Goal: Task Accomplishment & Management: Manage account settings

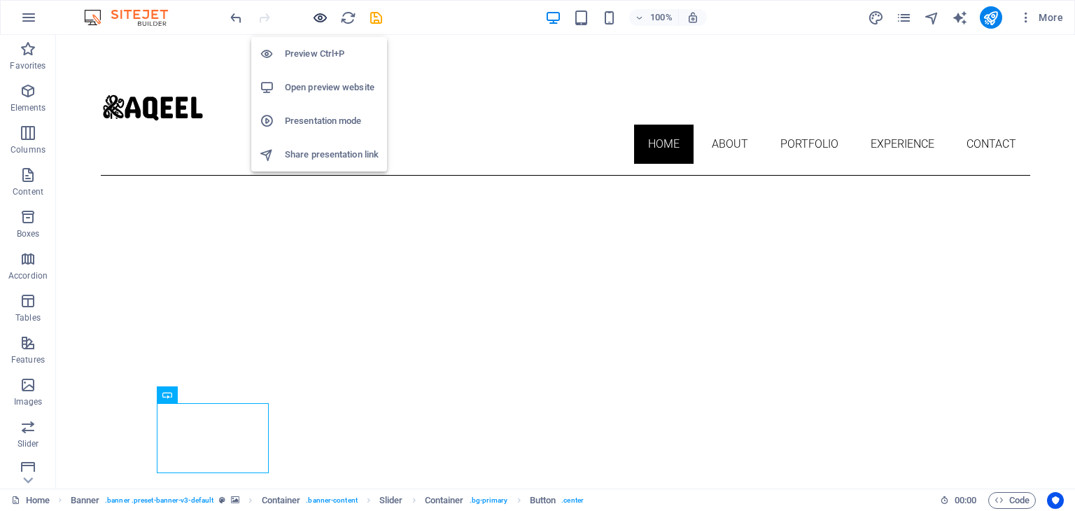
click at [313, 15] on icon "button" at bounding box center [320, 18] width 16 height 16
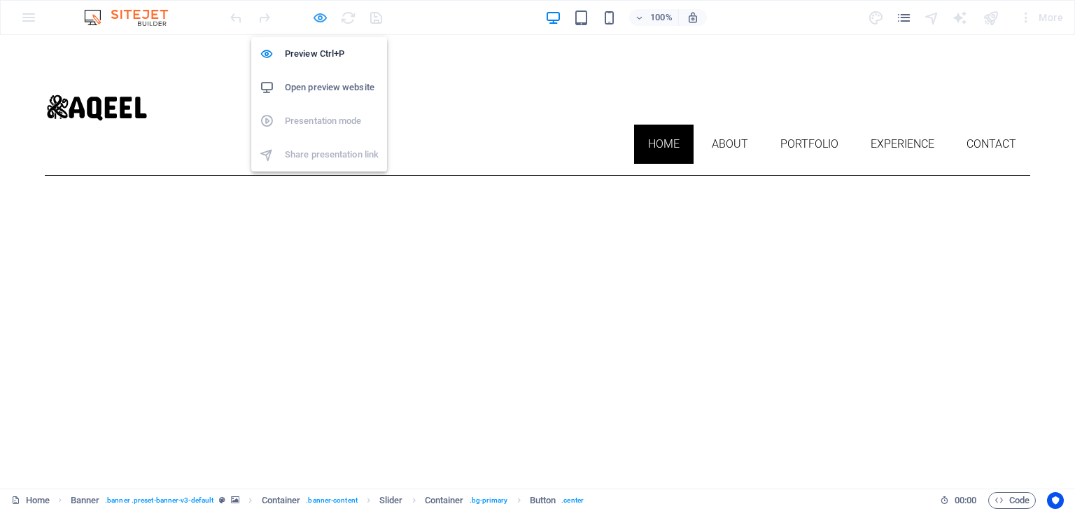
click at [321, 20] on icon "button" at bounding box center [320, 18] width 16 height 16
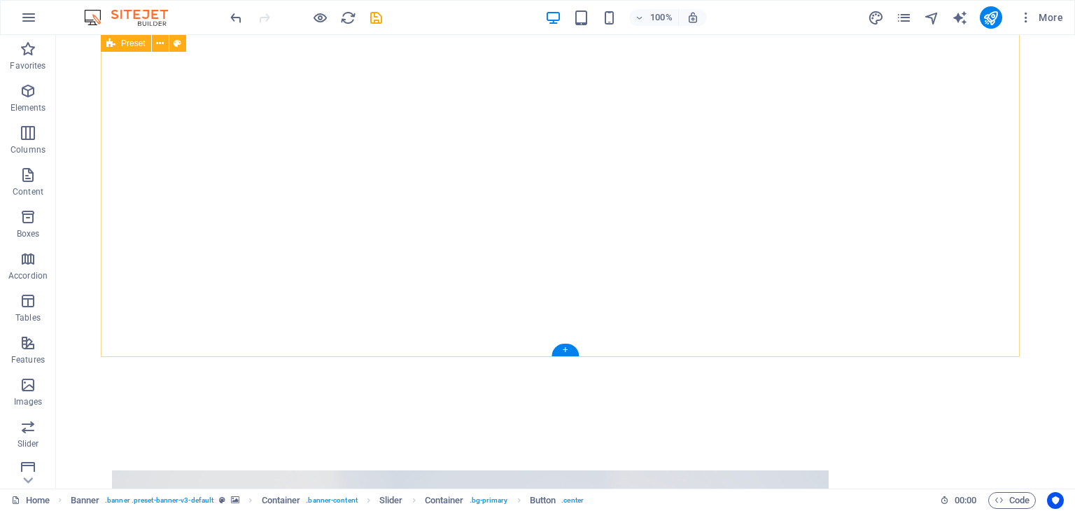
scroll to position [725, 0]
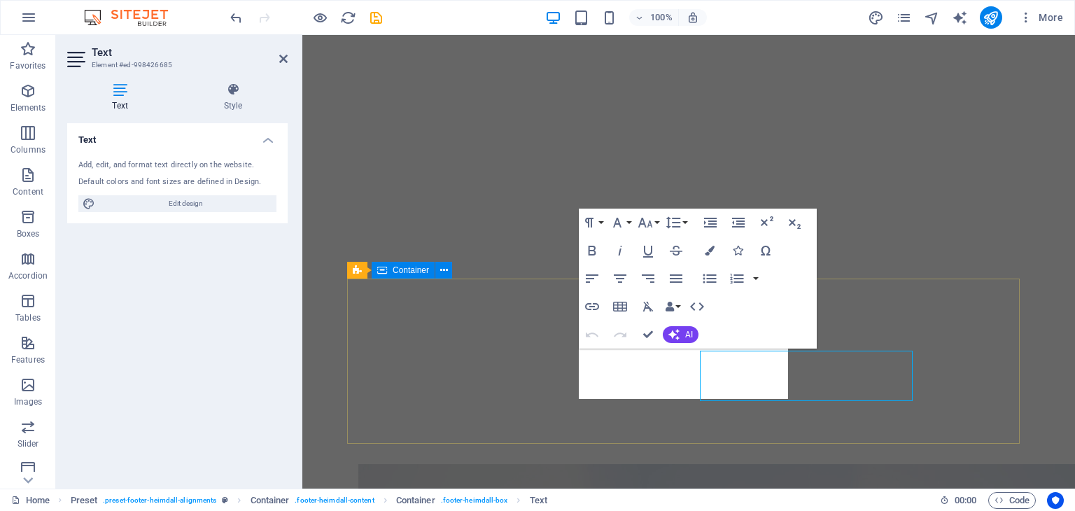
scroll to position [723, 0]
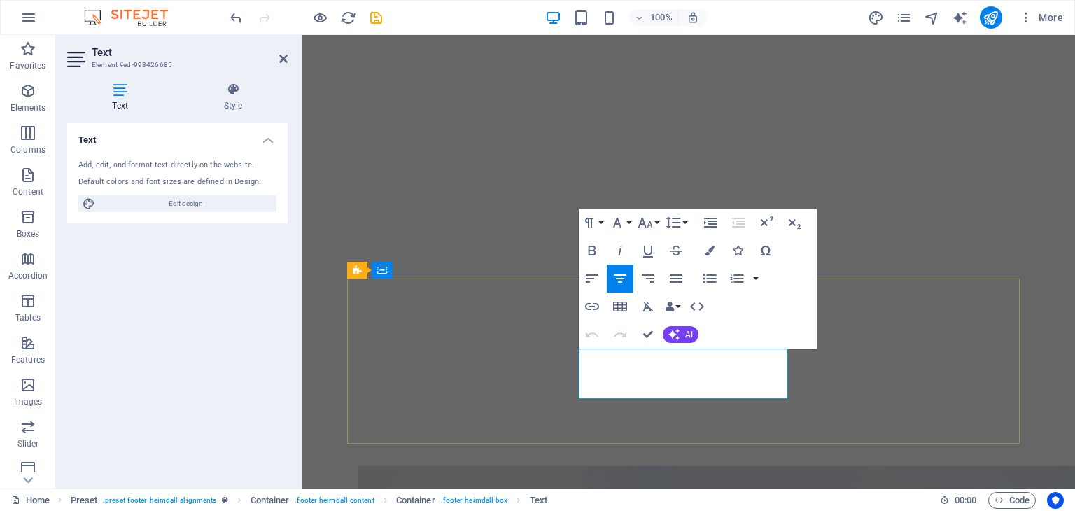
drag, startPoint x: 660, startPoint y: 358, endPoint x: 706, endPoint y: 358, distance: 45.5
click at [122, 95] on icon at bounding box center [120, 90] width 106 height 14
click at [240, 90] on icon at bounding box center [233, 90] width 109 height 14
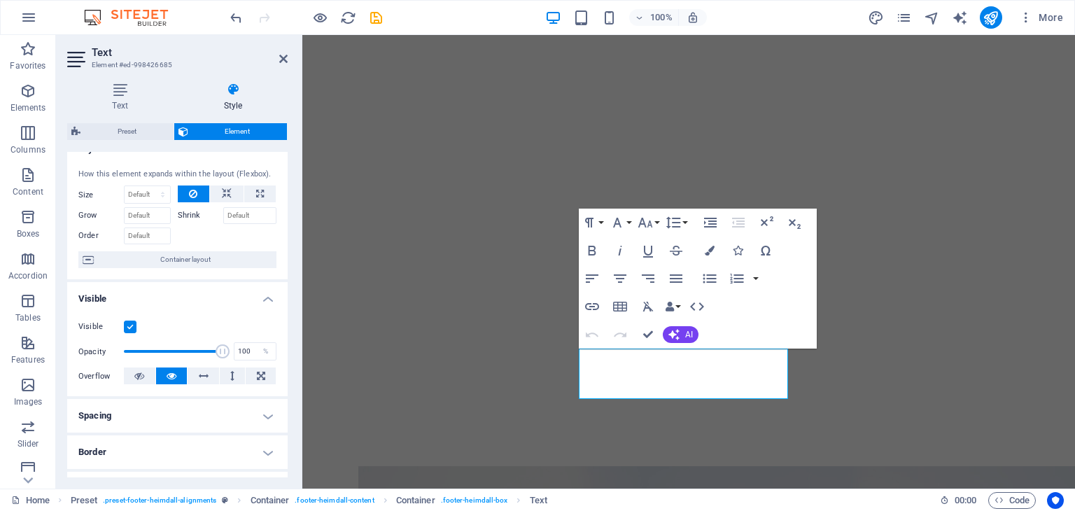
scroll to position [0, 0]
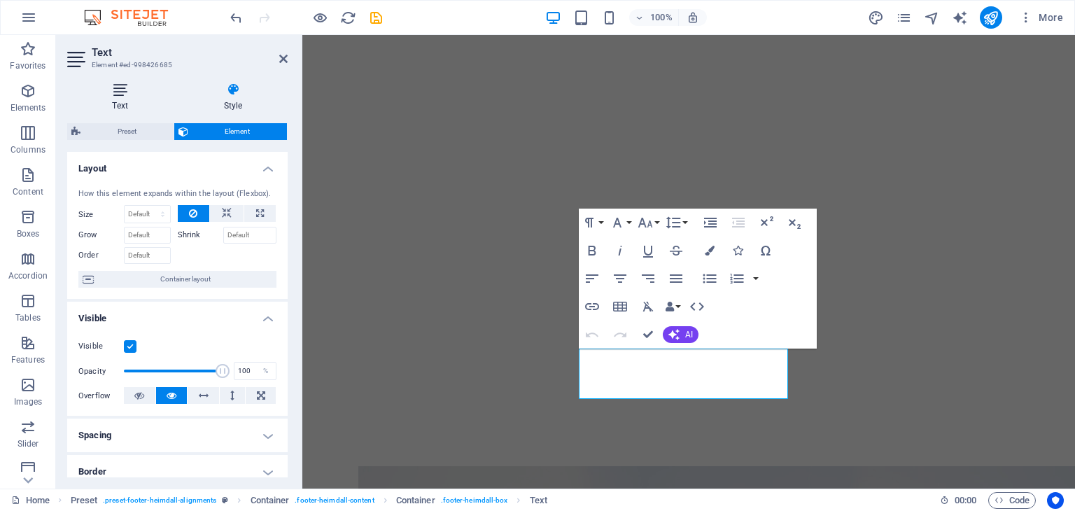
click at [119, 87] on icon at bounding box center [120, 90] width 106 height 14
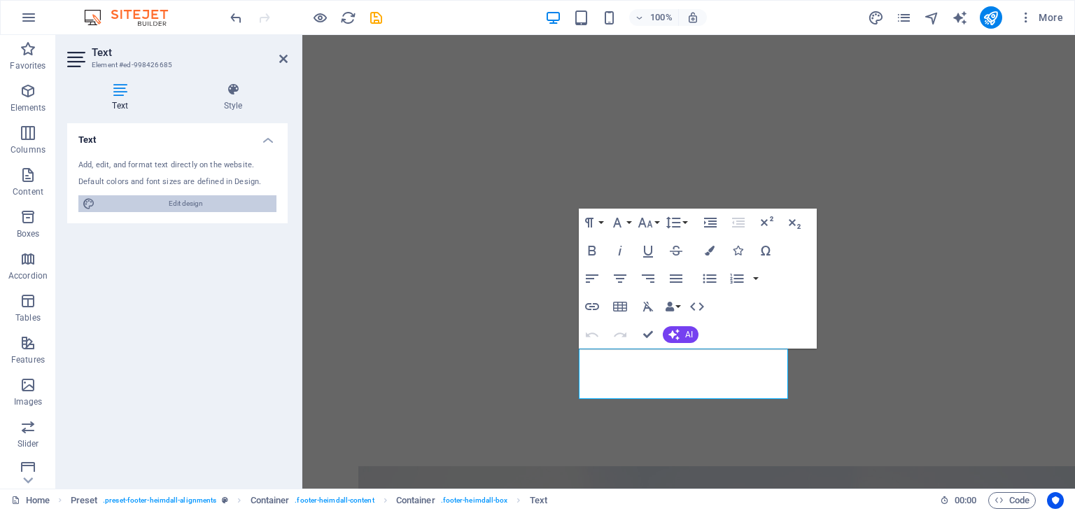
click at [186, 205] on span "Edit design" at bounding box center [185, 203] width 173 height 17
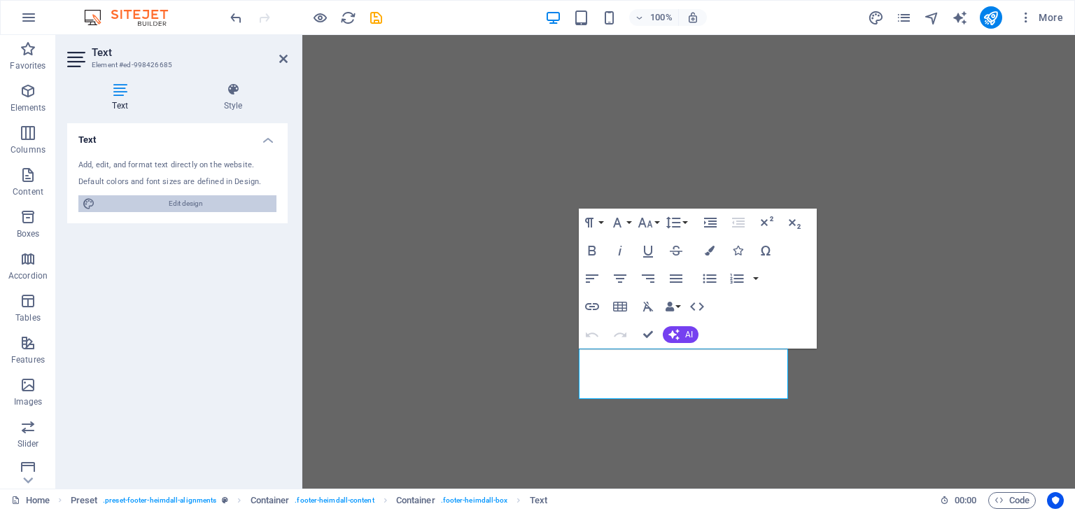
select select "px"
select select "300"
select select "px"
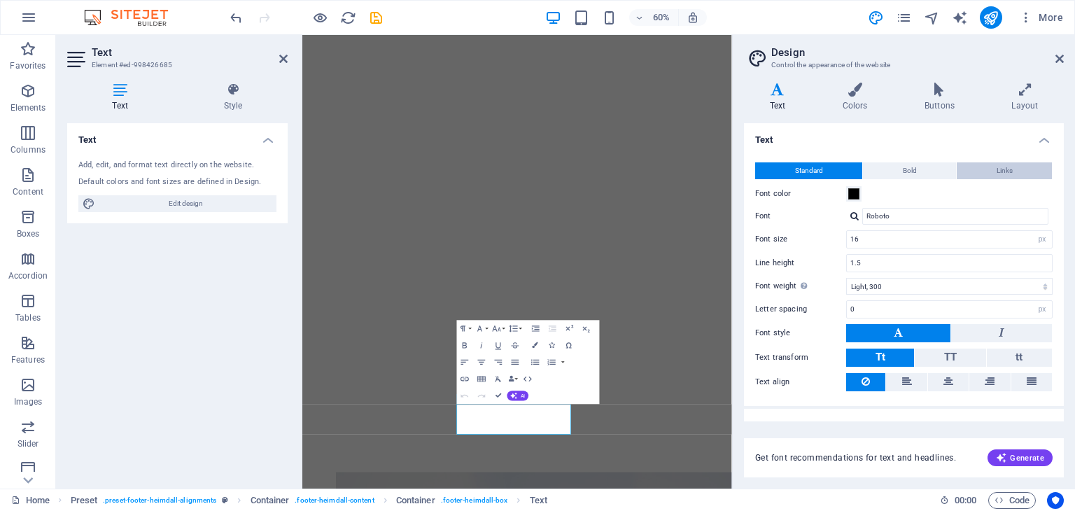
click at [1001, 163] on span "Links" at bounding box center [1005, 170] width 16 height 17
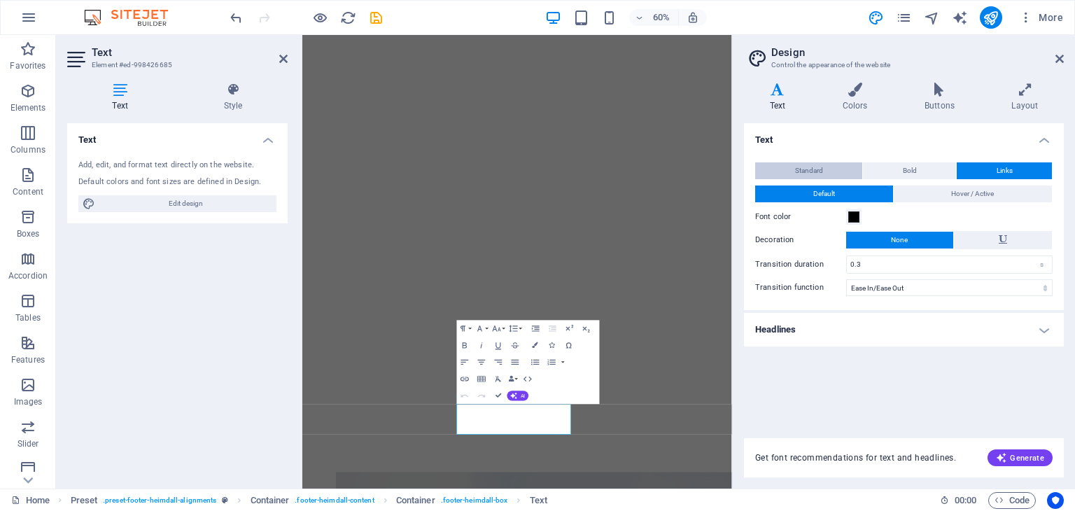
click at [821, 166] on span "Standard" at bounding box center [809, 170] width 28 height 17
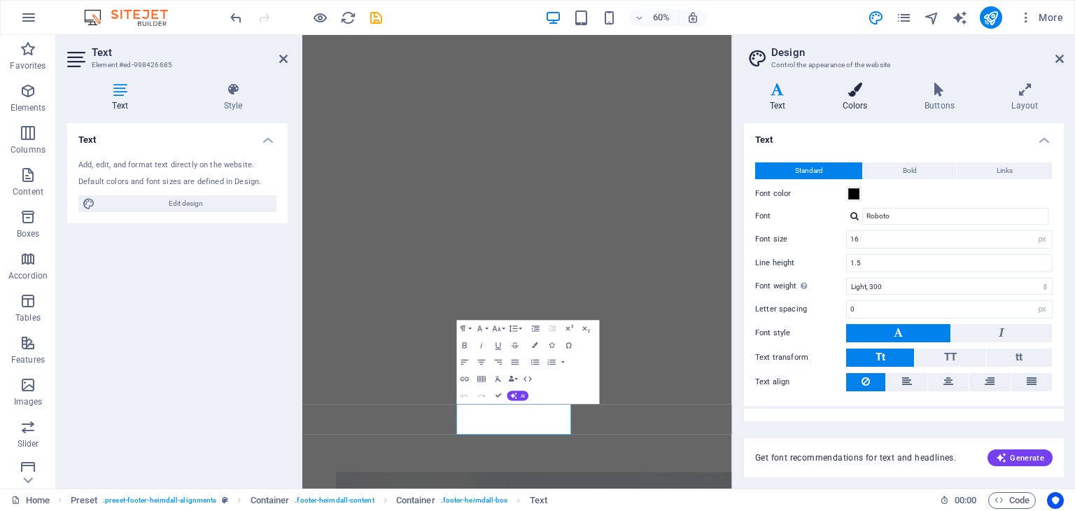
click at [856, 90] on icon at bounding box center [855, 90] width 76 height 14
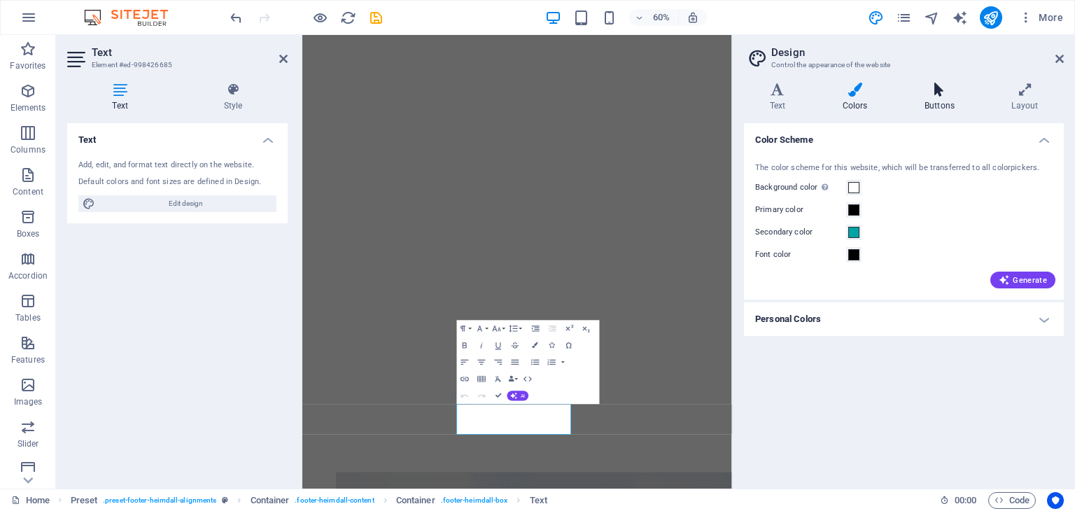
click at [931, 101] on h4 "Buttons" at bounding box center [942, 97] width 87 height 29
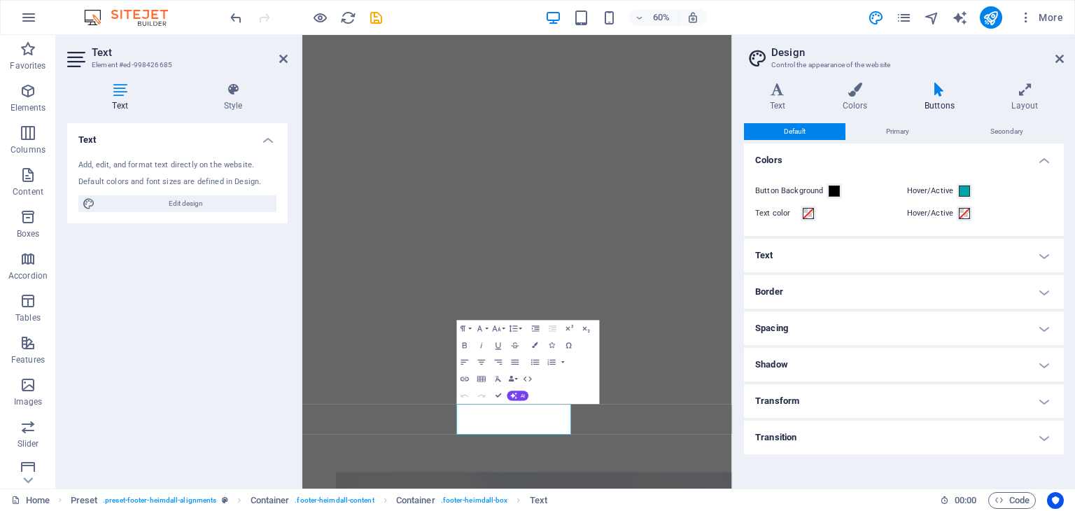
click at [1050, 253] on h4 "Text" at bounding box center [904, 256] width 320 height 34
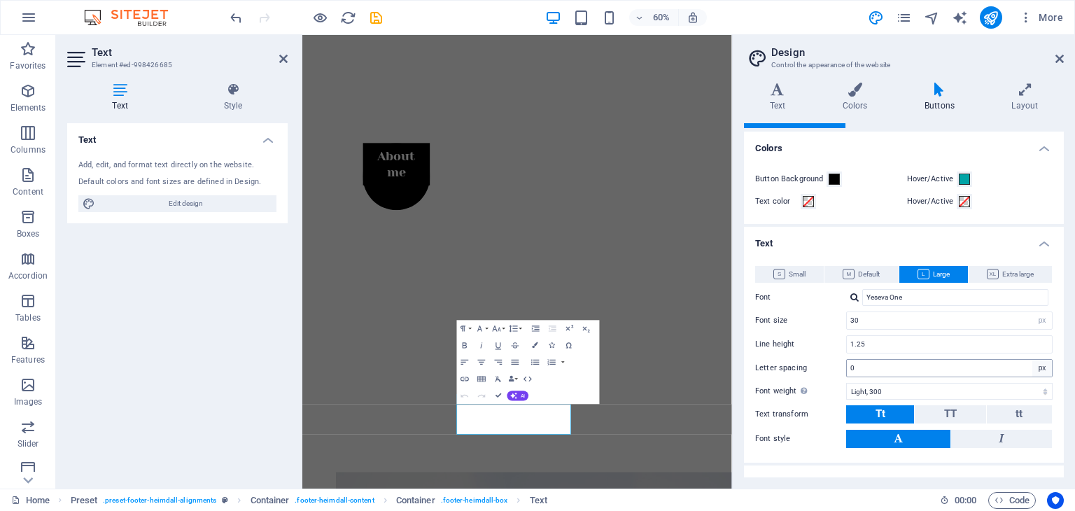
scroll to position [0, 0]
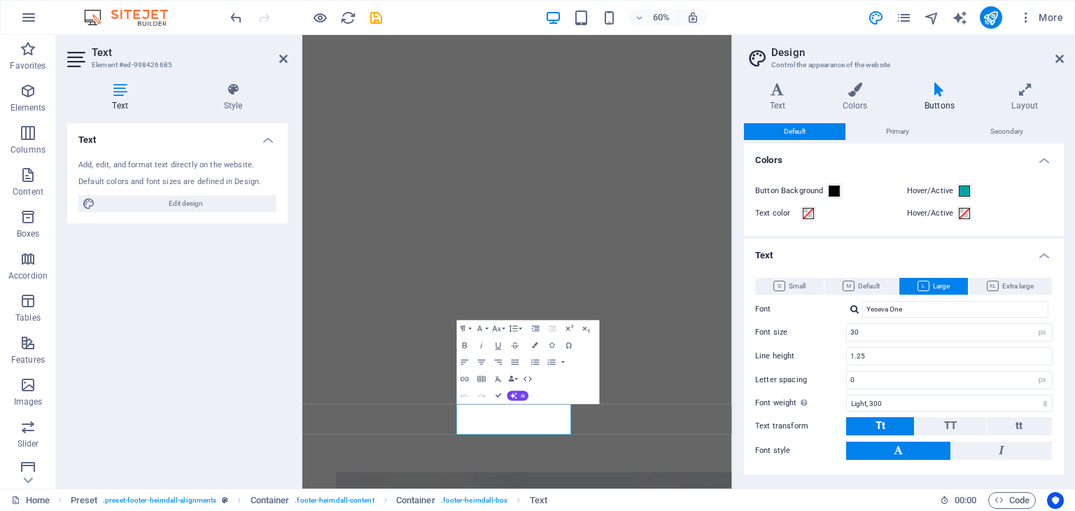
click at [1043, 158] on h4 "Colors" at bounding box center [904, 156] width 320 height 25
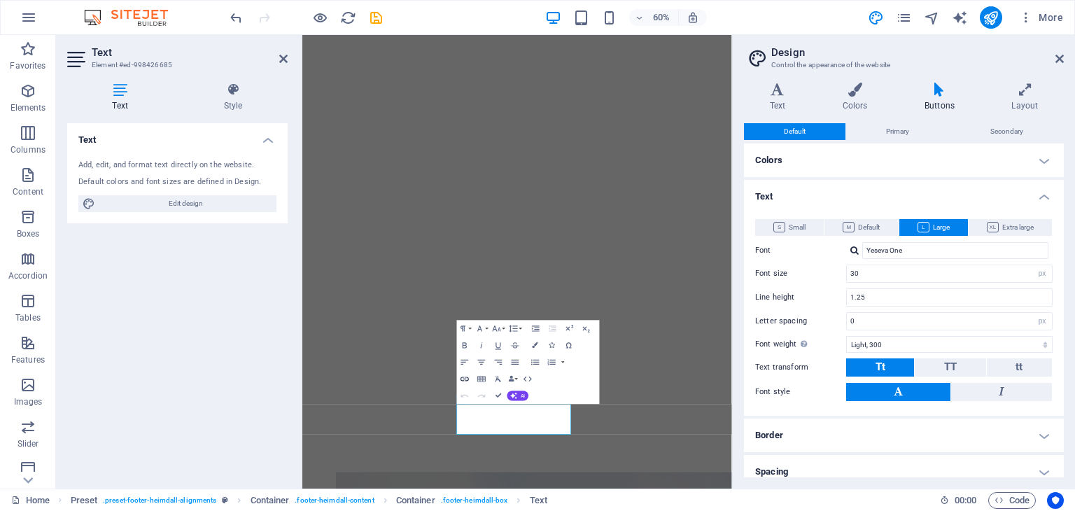
click at [461, 378] on icon "button" at bounding box center [465, 379] width 10 height 10
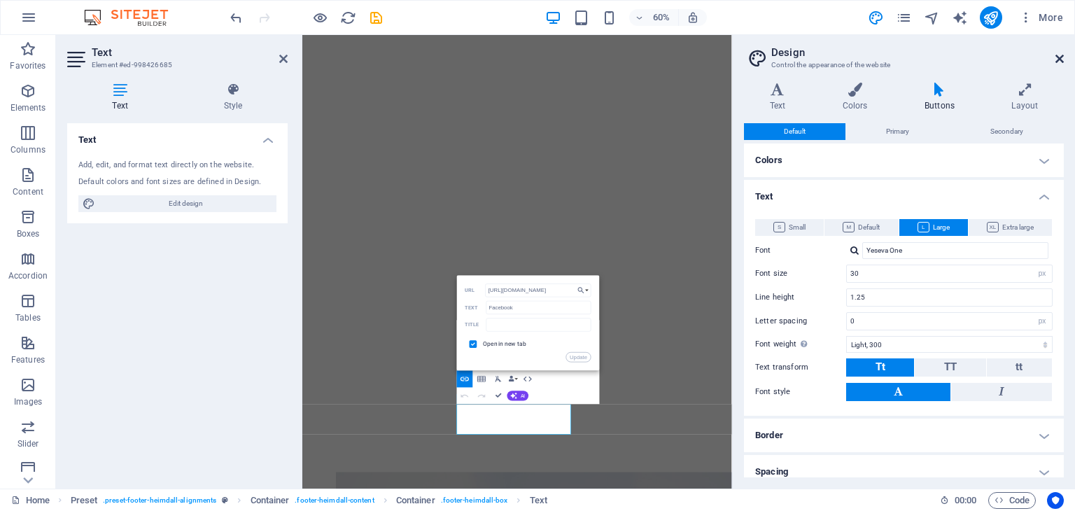
click at [1059, 63] on icon at bounding box center [1060, 58] width 8 height 11
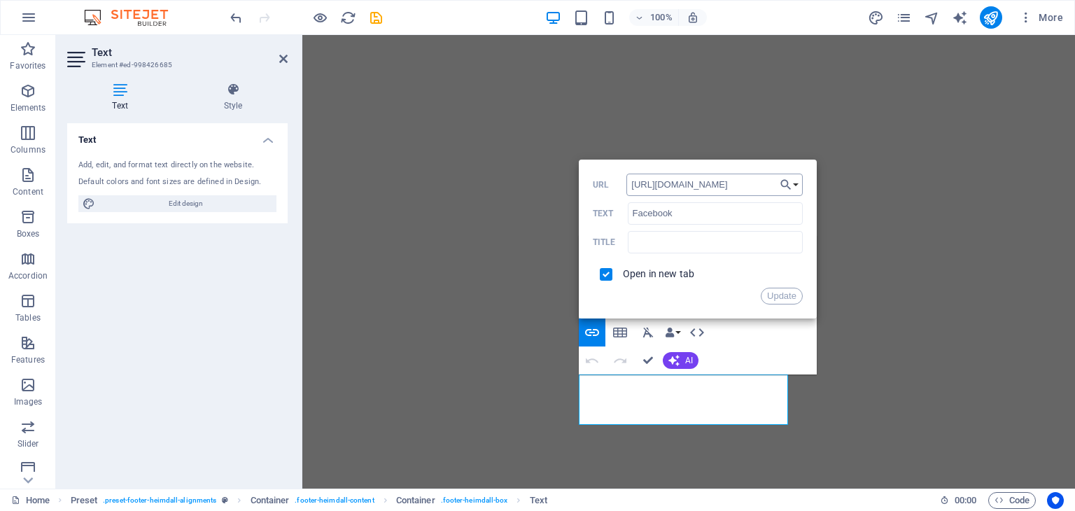
drag, startPoint x: 758, startPoint y: 186, endPoint x: 660, endPoint y: 193, distance: 99.0
click at [660, 193] on input "[URL][DOMAIN_NAME]" at bounding box center [715, 185] width 176 height 22
click at [672, 180] on input "[URL][DOMAIN_NAME]" at bounding box center [715, 185] width 176 height 22
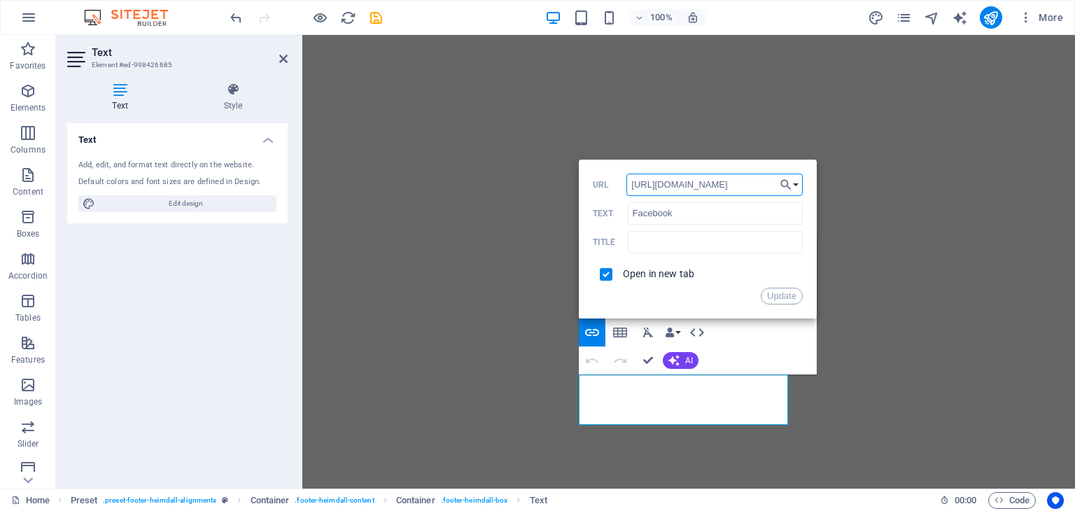
click at [672, 180] on input "[URL][DOMAIN_NAME]" at bounding box center [715, 185] width 176 height 22
paste input "[PERSON_NAME].designer/"
type input "[URL][DOMAIN_NAME][PERSON_NAME][DOMAIN_NAME]"
click at [731, 239] on input "text" at bounding box center [715, 242] width 175 height 22
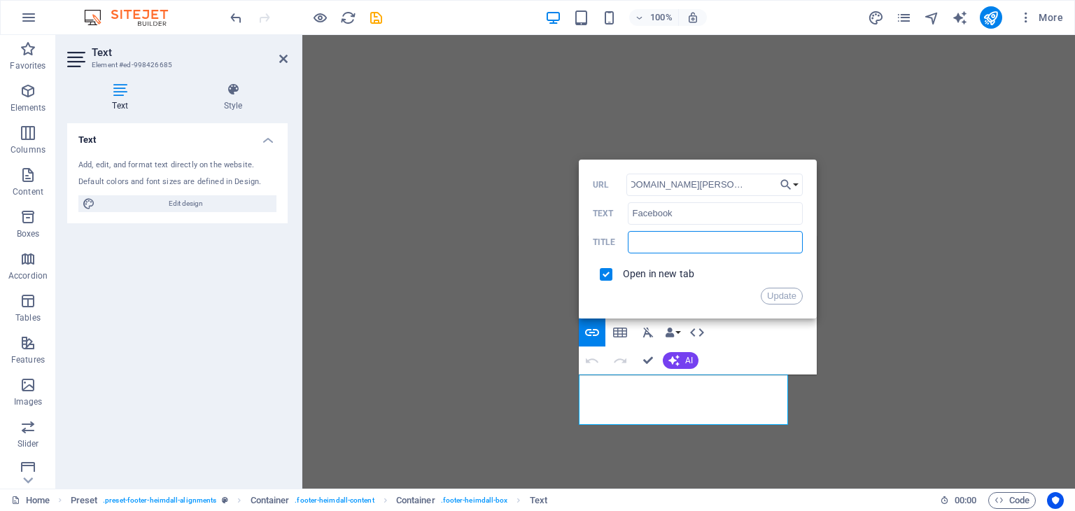
scroll to position [0, 0]
click at [783, 289] on button "Update" at bounding box center [782, 296] width 42 height 17
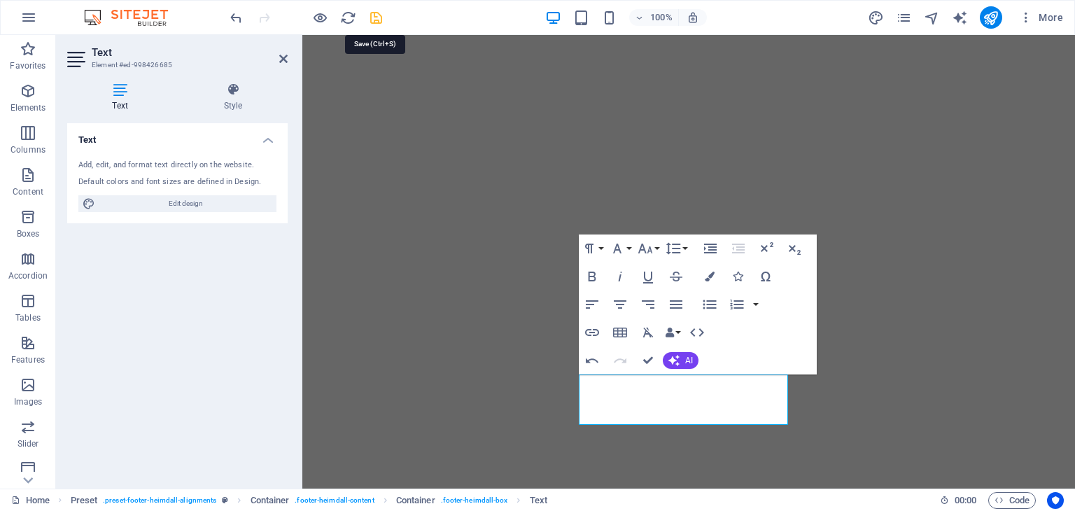
click at [382, 15] on icon "save" at bounding box center [376, 18] width 16 height 16
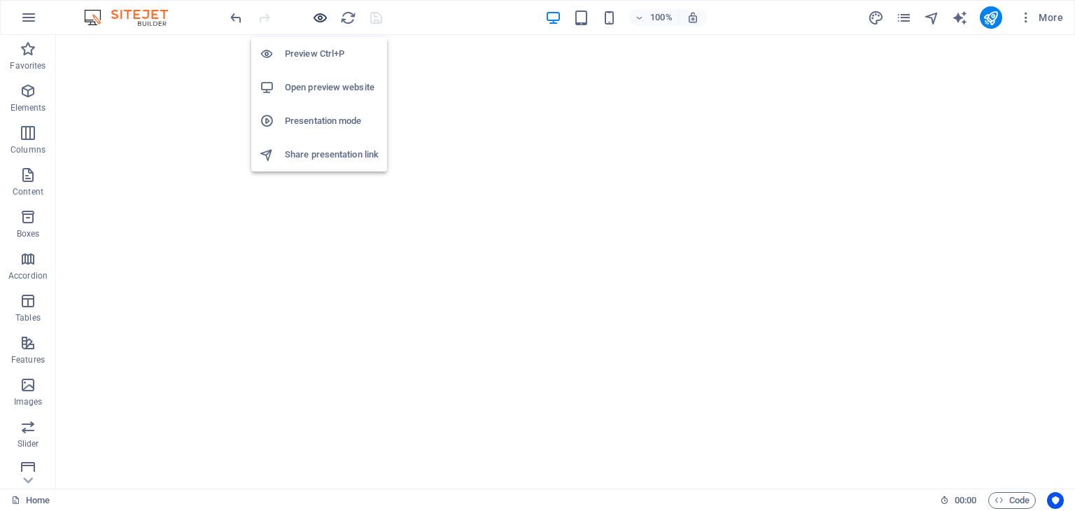
click at [316, 20] on icon "button" at bounding box center [320, 18] width 16 height 16
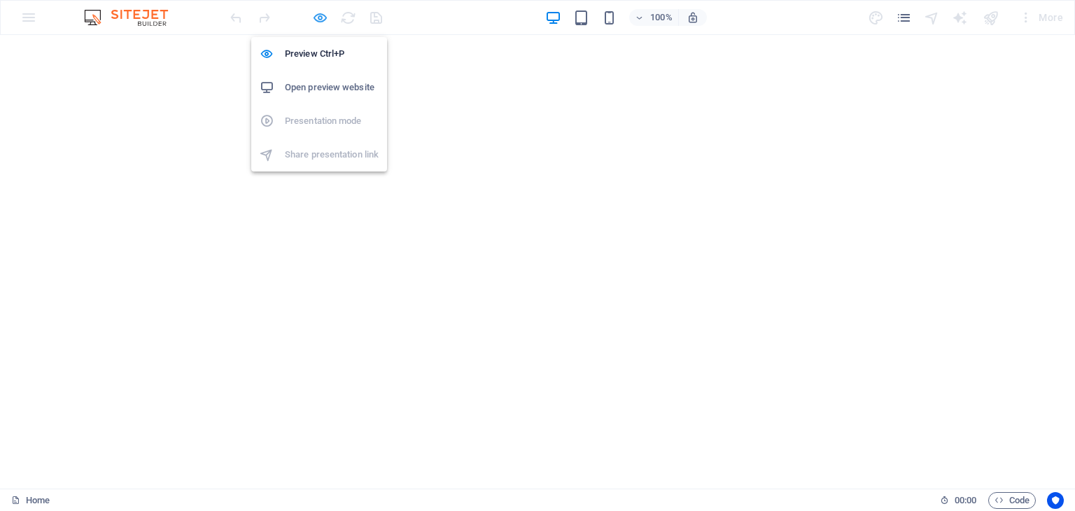
click at [317, 18] on icon "button" at bounding box center [320, 18] width 16 height 16
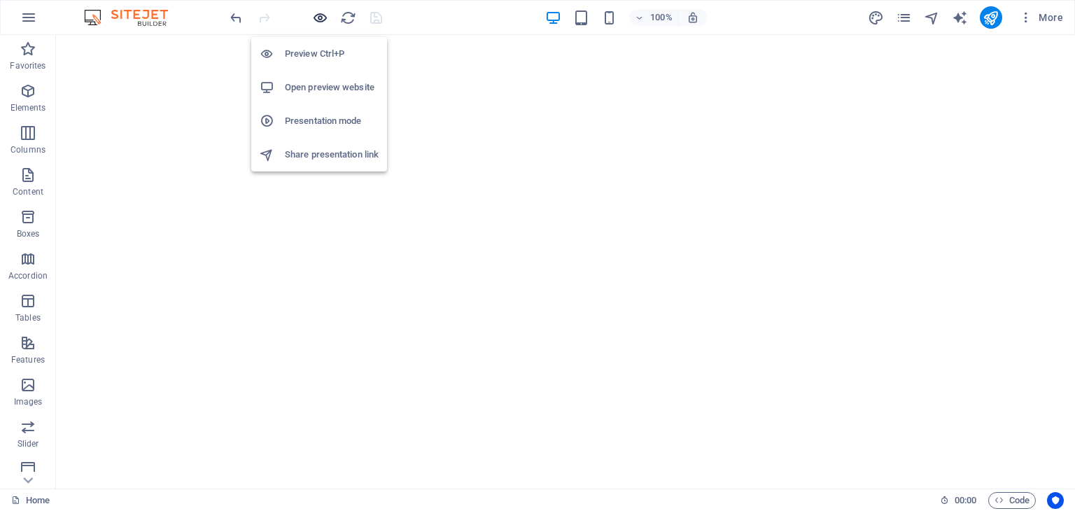
click at [314, 20] on icon "button" at bounding box center [320, 18] width 16 height 16
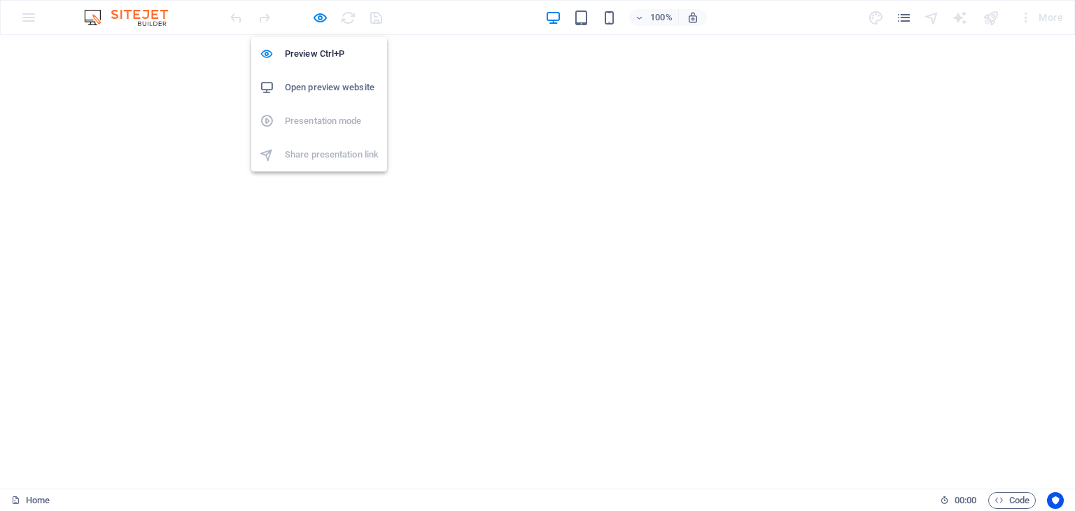
click at [323, 84] on h6 "Open preview website" at bounding box center [332, 87] width 94 height 17
click at [316, 21] on icon "button" at bounding box center [320, 18] width 16 height 16
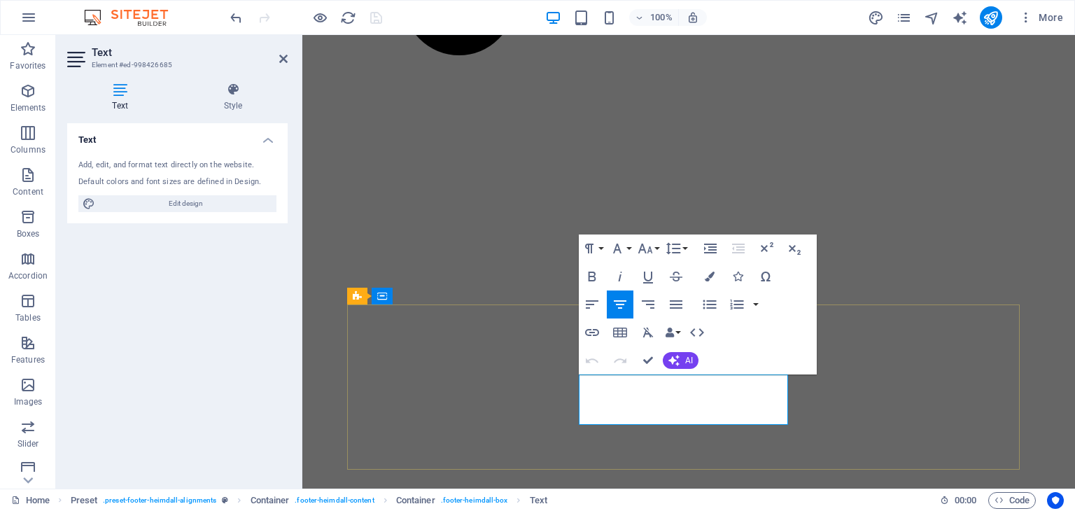
drag, startPoint x: 657, startPoint y: 400, endPoint x: 712, endPoint y: 400, distance: 54.6
click at [592, 332] on icon "button" at bounding box center [592, 332] width 14 height 7
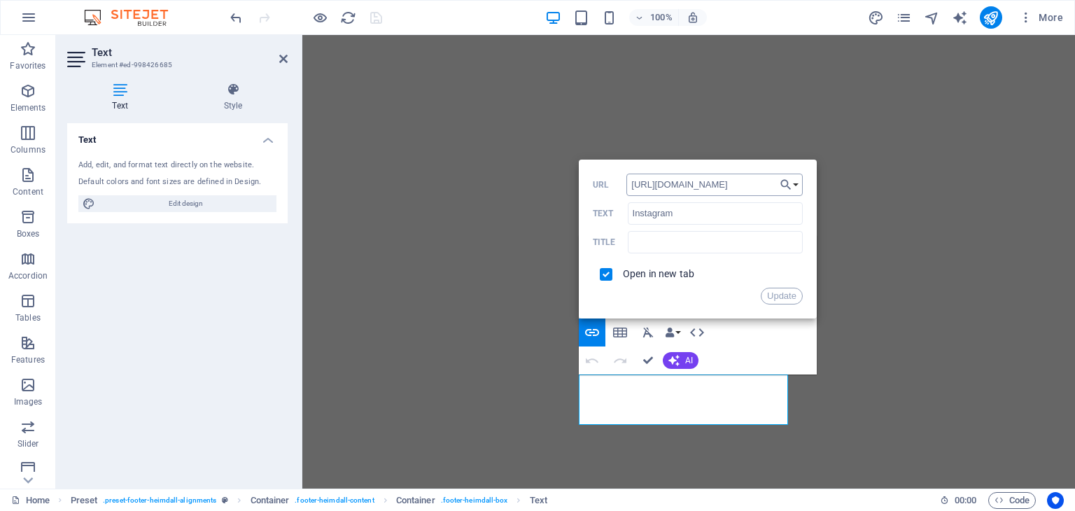
click at [688, 189] on input "[URL][DOMAIN_NAME]" at bounding box center [715, 185] width 176 height 22
type input "[URL][DOMAIN_NAME]"
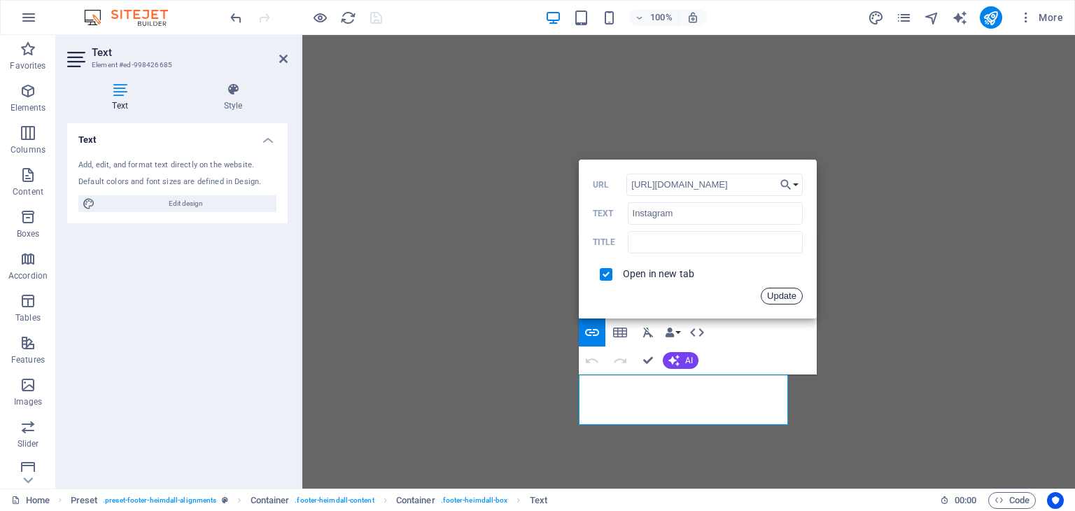
click at [783, 300] on button "Update" at bounding box center [782, 296] width 42 height 17
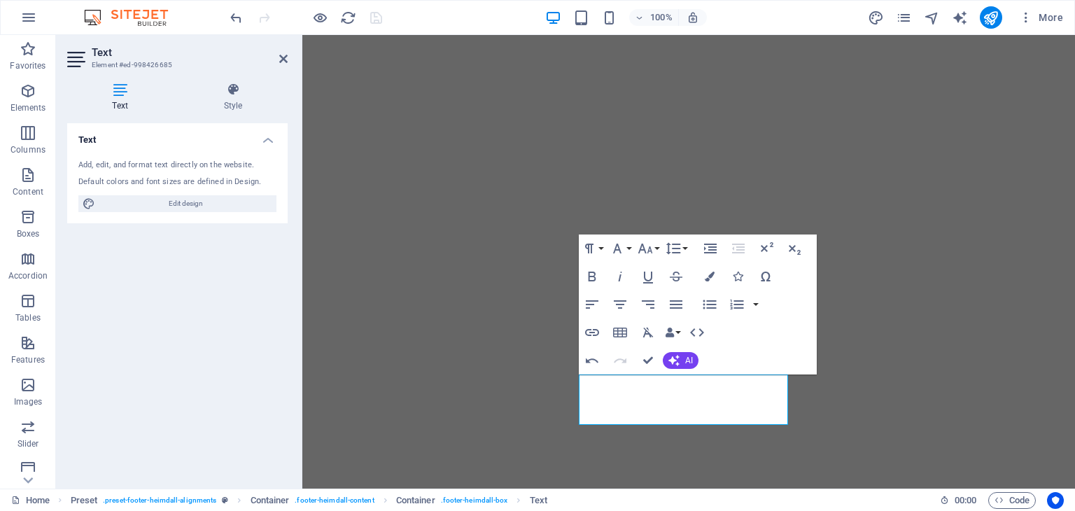
drag, startPoint x: 661, startPoint y: 418, endPoint x: 704, endPoint y: 420, distance: 43.5
drag, startPoint x: 709, startPoint y: 419, endPoint x: 660, endPoint y: 426, distance: 49.6
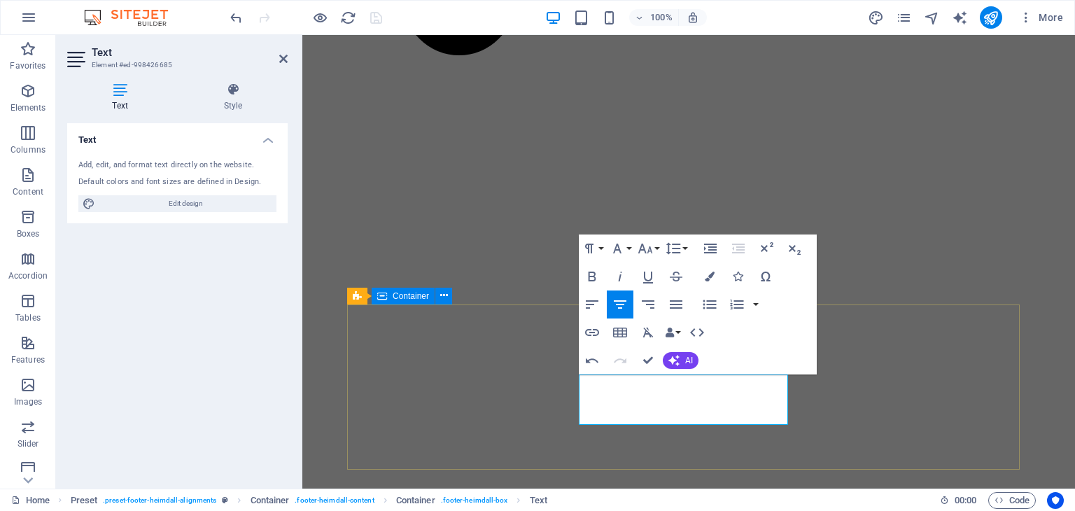
type input "Behance"
checkbox input "false"
click at [592, 331] on icon "button" at bounding box center [592, 332] width 17 height 17
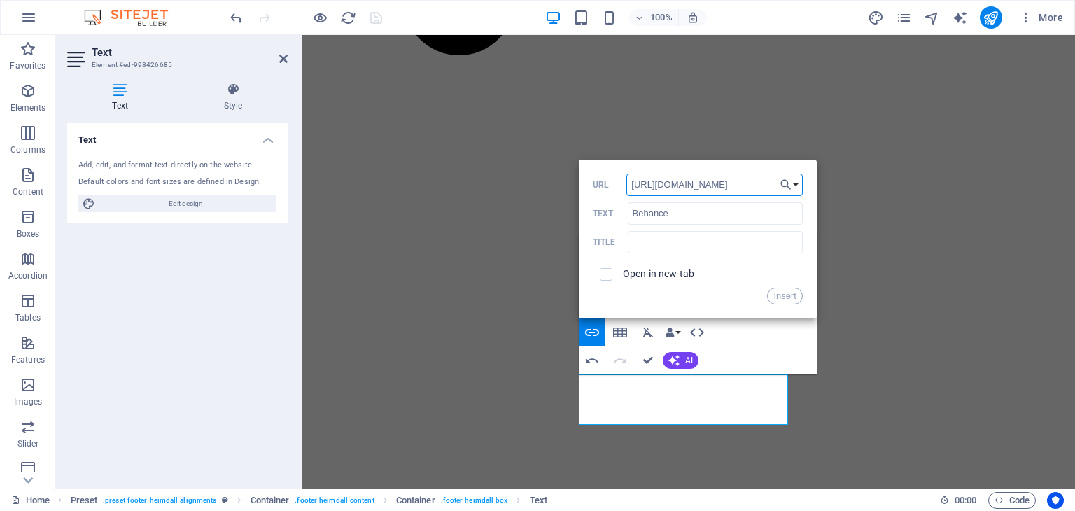
scroll to position [0, 22]
type input "[URL][DOMAIN_NAME]"
click at [672, 275] on label "Open in new tab" at bounding box center [658, 273] width 71 height 11
click at [784, 296] on button "Insert" at bounding box center [785, 296] width 36 height 17
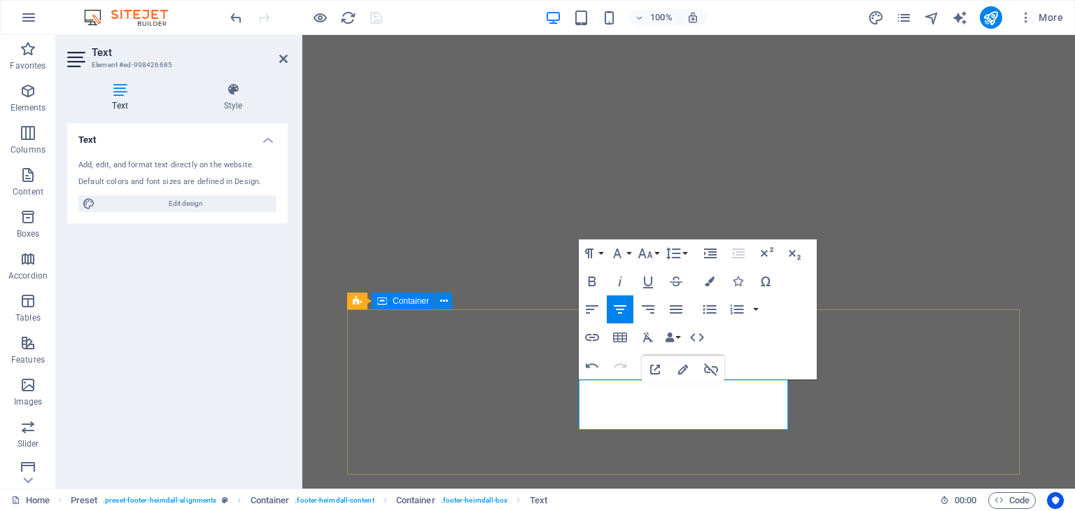
scroll to position [723, 0]
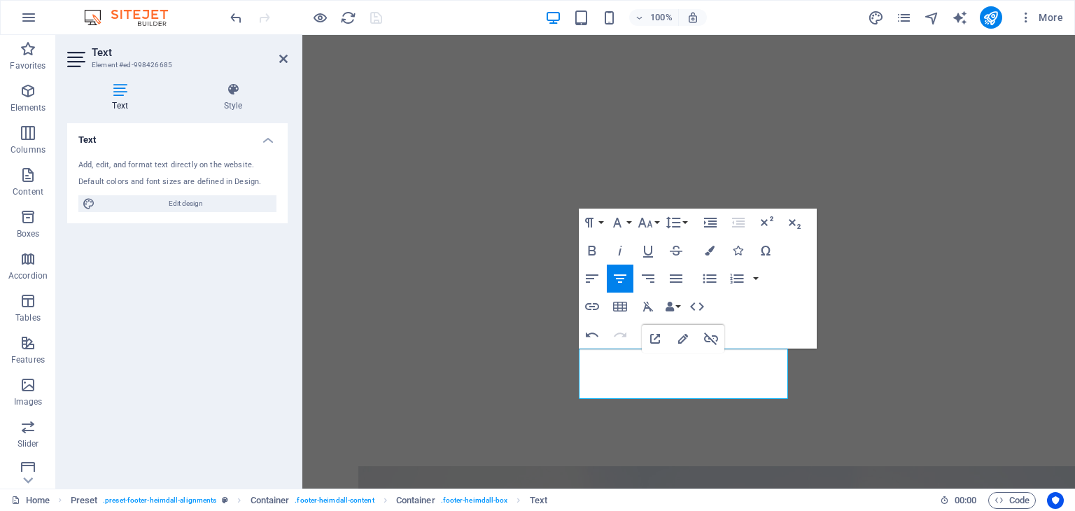
click at [281, 57] on icon at bounding box center [283, 58] width 8 height 11
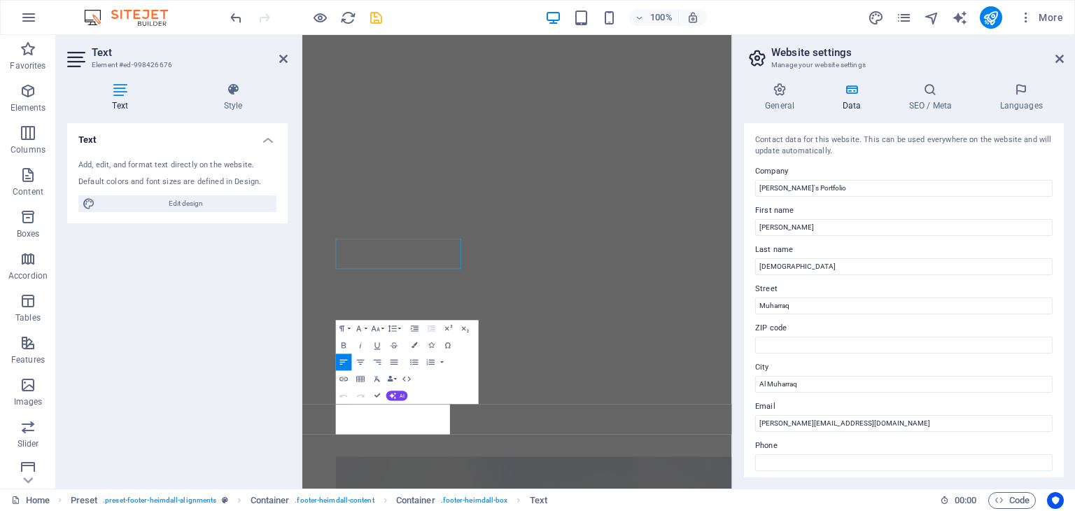
scroll to position [697, 0]
click at [388, 375] on button "Data Bindings" at bounding box center [392, 378] width 12 height 17
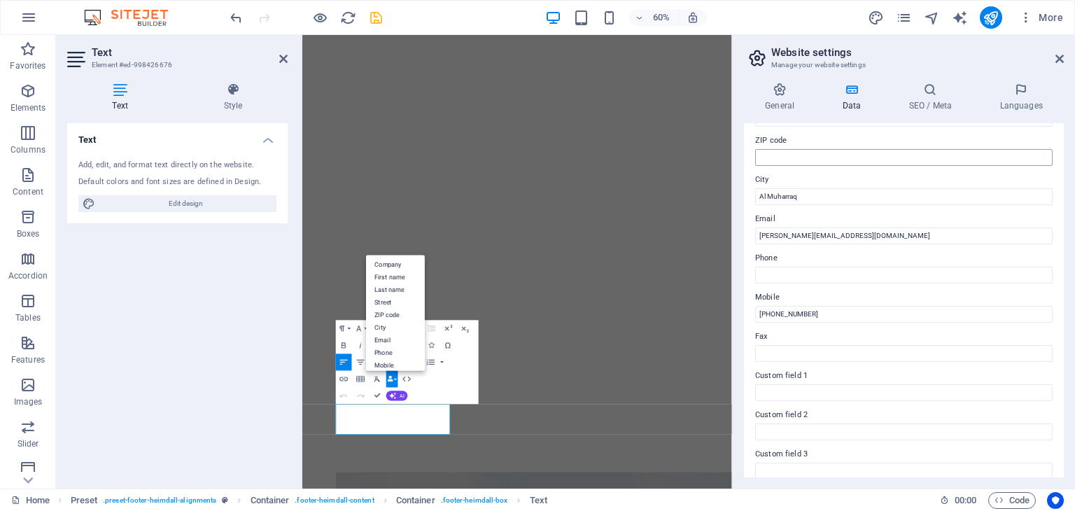
scroll to position [210, 0]
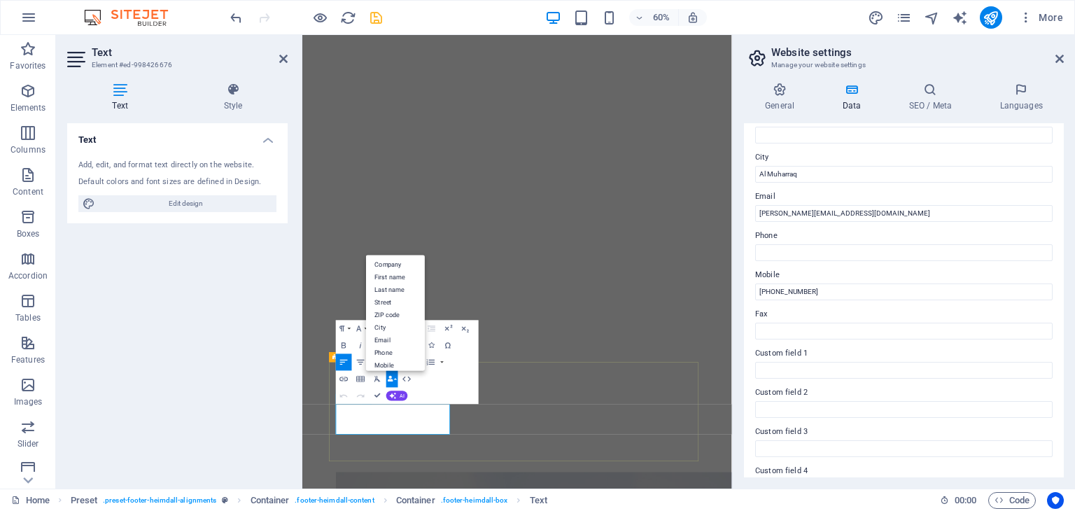
click at [1056, 62] on icon at bounding box center [1060, 58] width 8 height 11
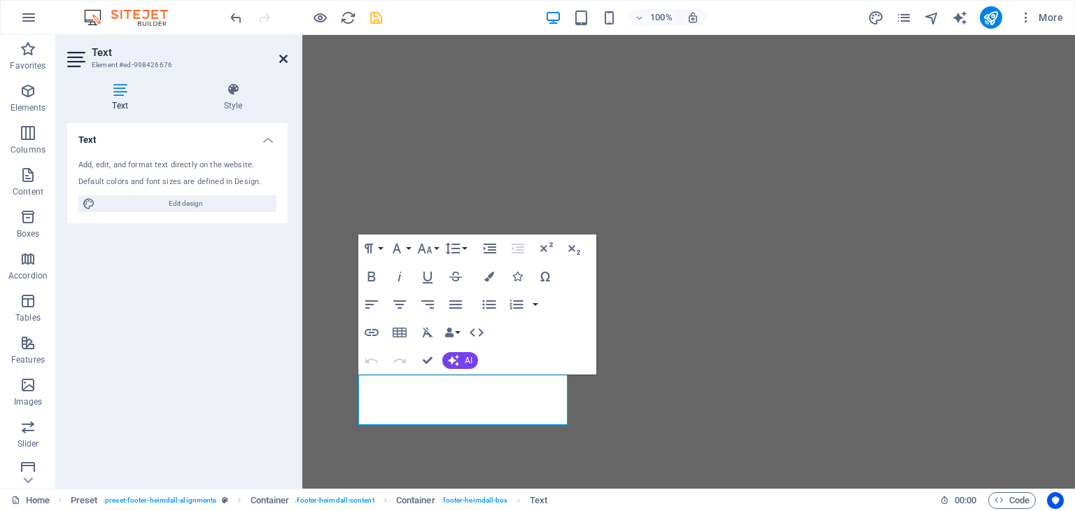
click at [283, 59] on icon at bounding box center [283, 58] width 8 height 11
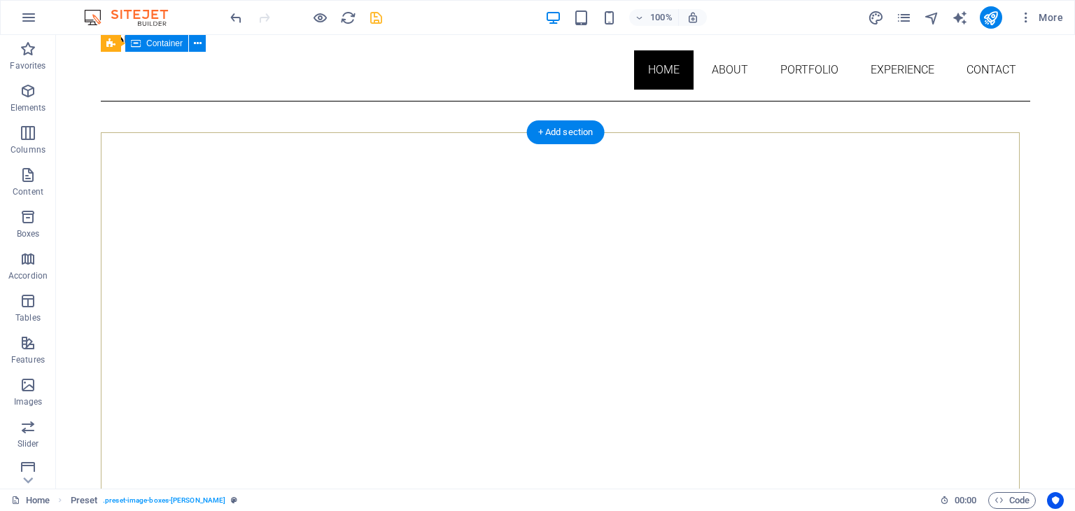
scroll to position [0, 0]
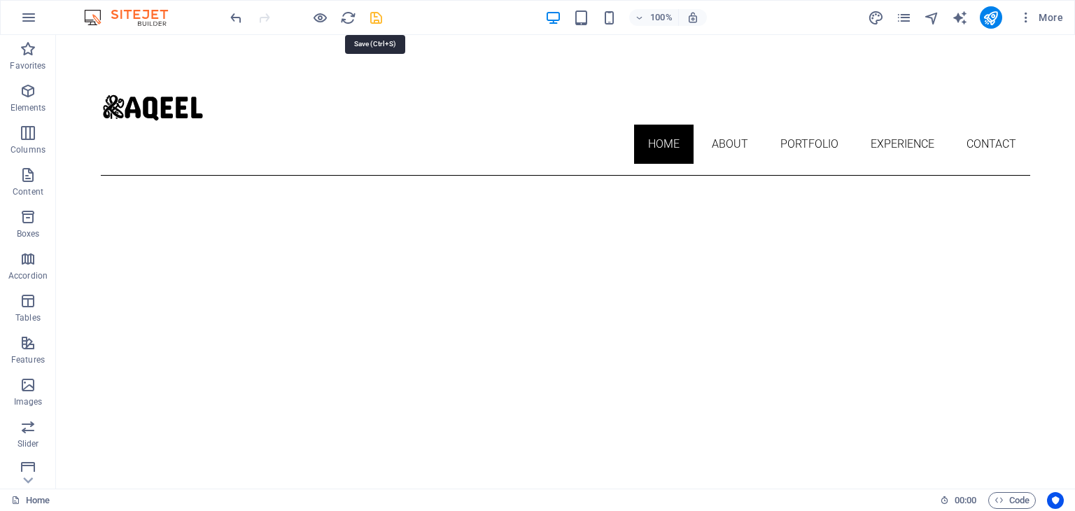
click at [368, 15] on icon "save" at bounding box center [376, 18] width 16 height 16
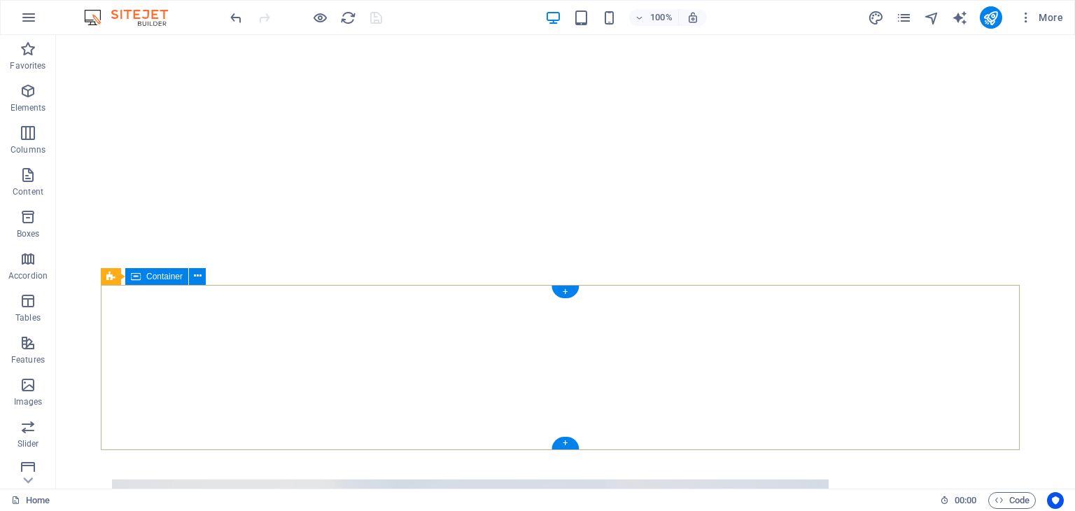
scroll to position [725, 0]
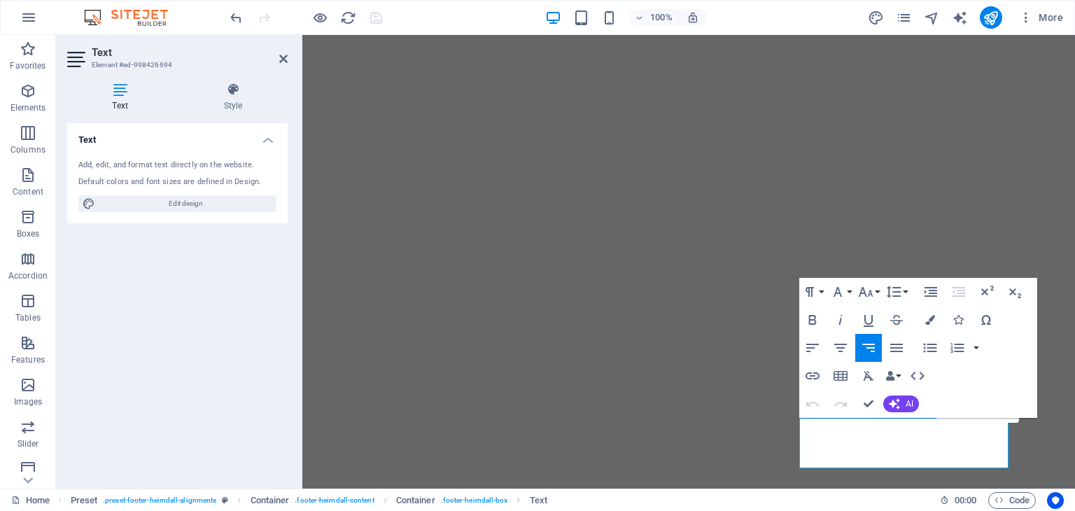
scroll to position [653, 0]
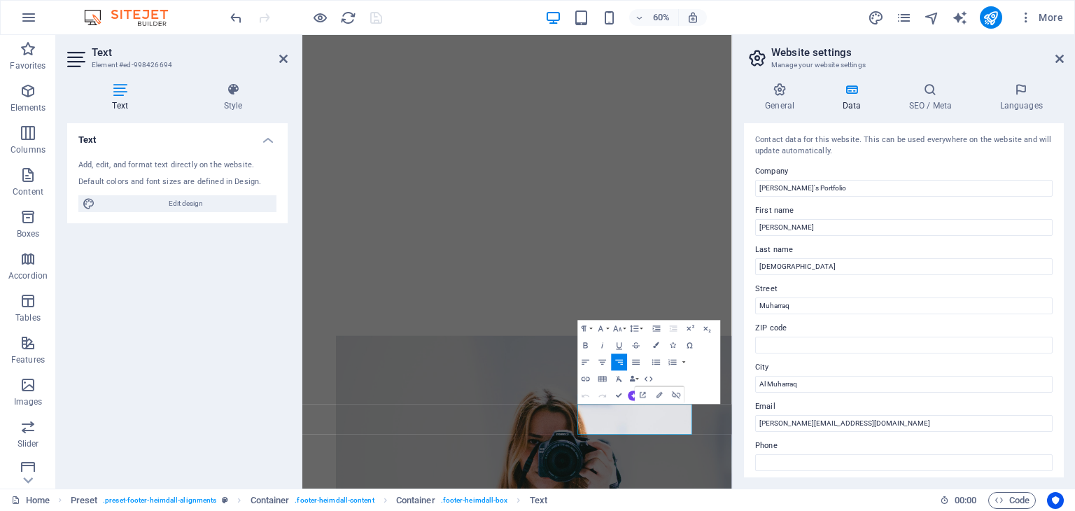
scroll to position [697, 0]
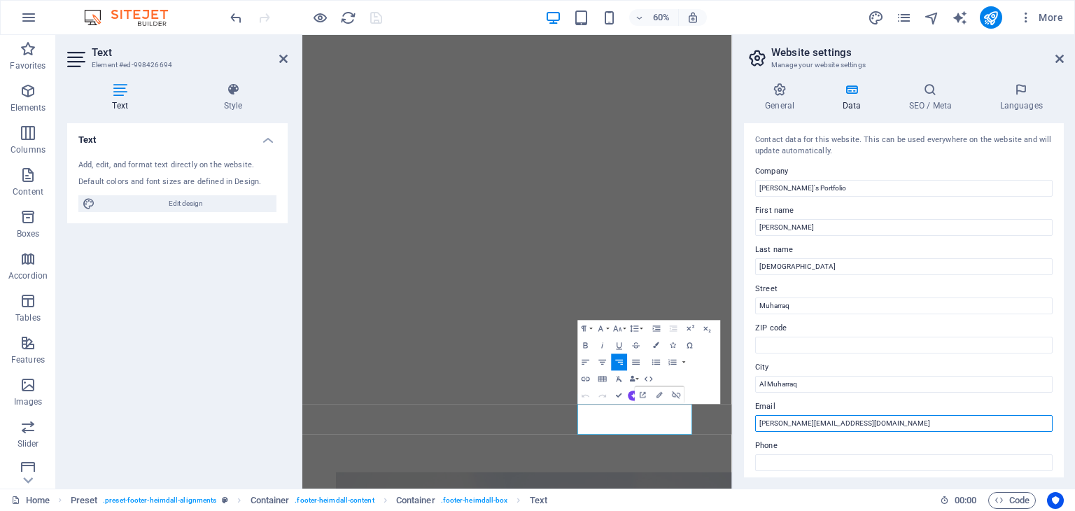
click at [924, 418] on input "[PERSON_NAME][EMAIL_ADDRESS][DOMAIN_NAME]" at bounding box center [904, 423] width 298 height 17
type input "[PERSON_NAME][EMAIL_ADDRESS][DOMAIN_NAME]"
click at [280, 56] on icon at bounding box center [283, 58] width 8 height 11
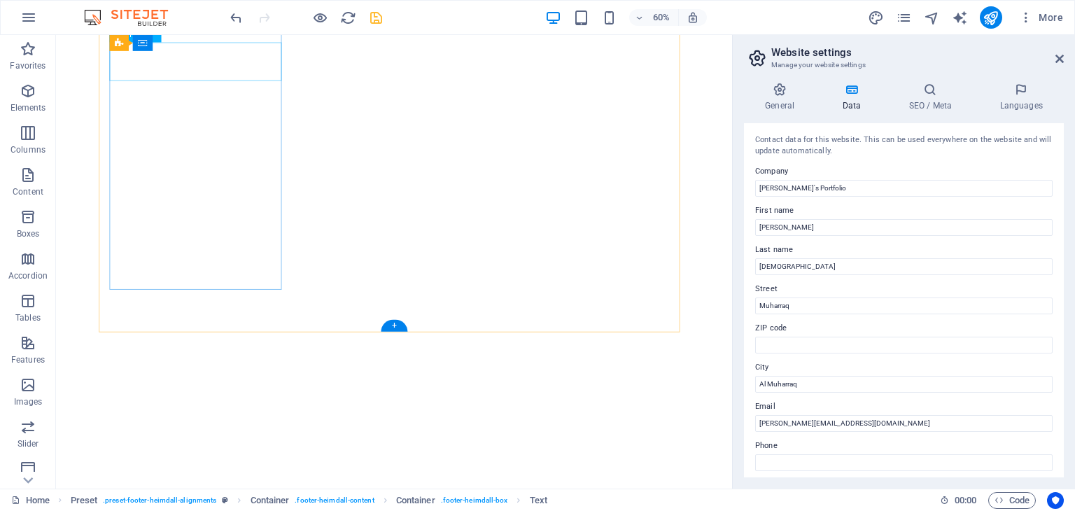
scroll to position [695, 0]
click at [1060, 60] on icon at bounding box center [1060, 58] width 8 height 11
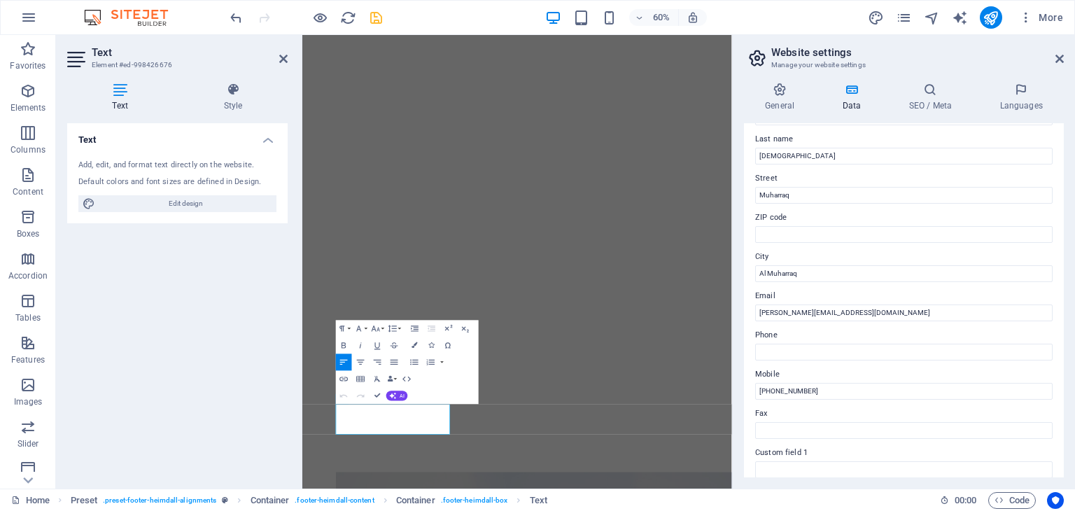
scroll to position [140, 0]
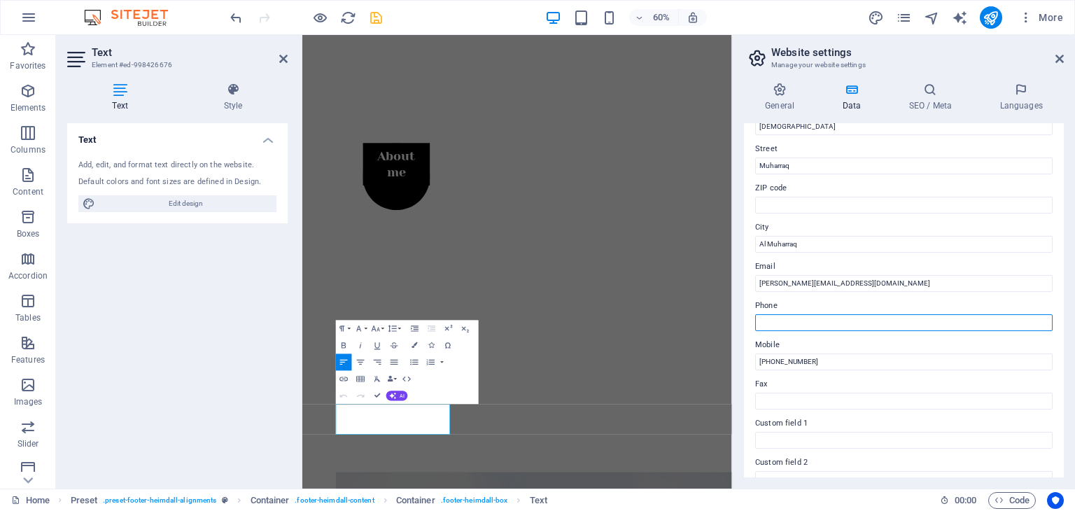
click at [821, 324] on input "Phone" at bounding box center [904, 322] width 298 height 17
type input "[PHONE_NUMBER]"
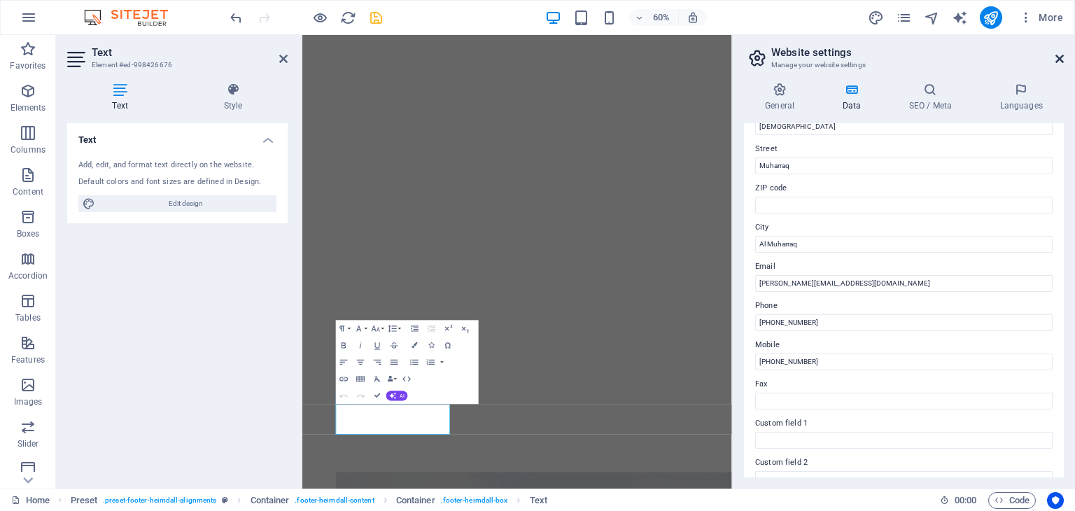
click at [1061, 62] on icon at bounding box center [1060, 58] width 8 height 11
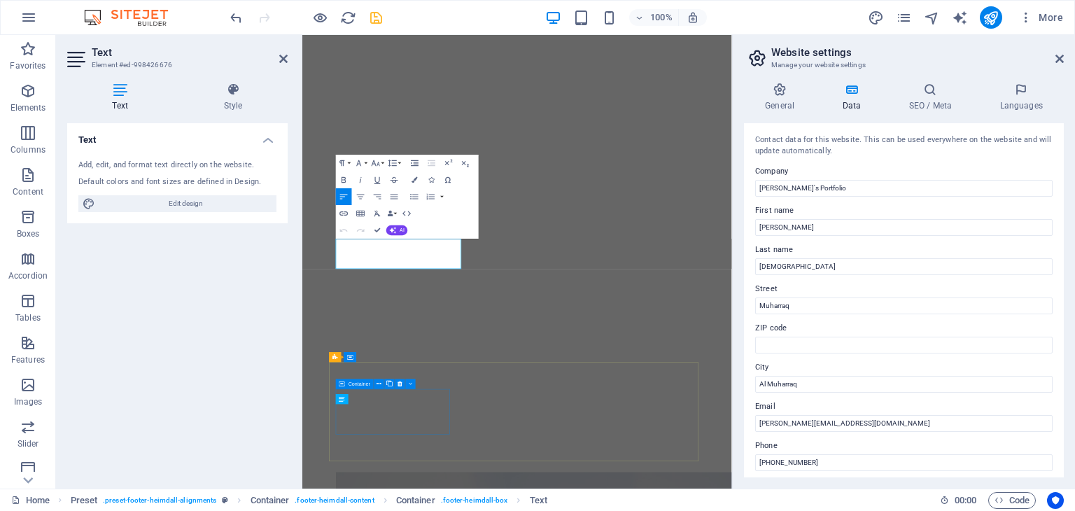
click at [403, 235] on button "AI" at bounding box center [397, 230] width 22 height 10
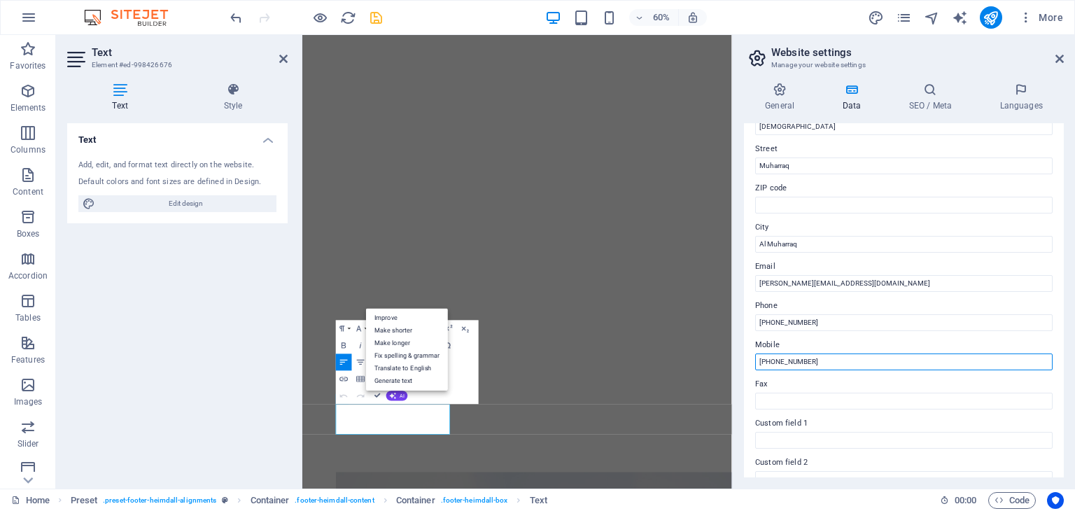
drag, startPoint x: 809, startPoint y: 363, endPoint x: 748, endPoint y: 373, distance: 62.4
click at [748, 373] on div "Contact data for this website. This can be used everywhere on the website and w…" at bounding box center [904, 300] width 320 height 354
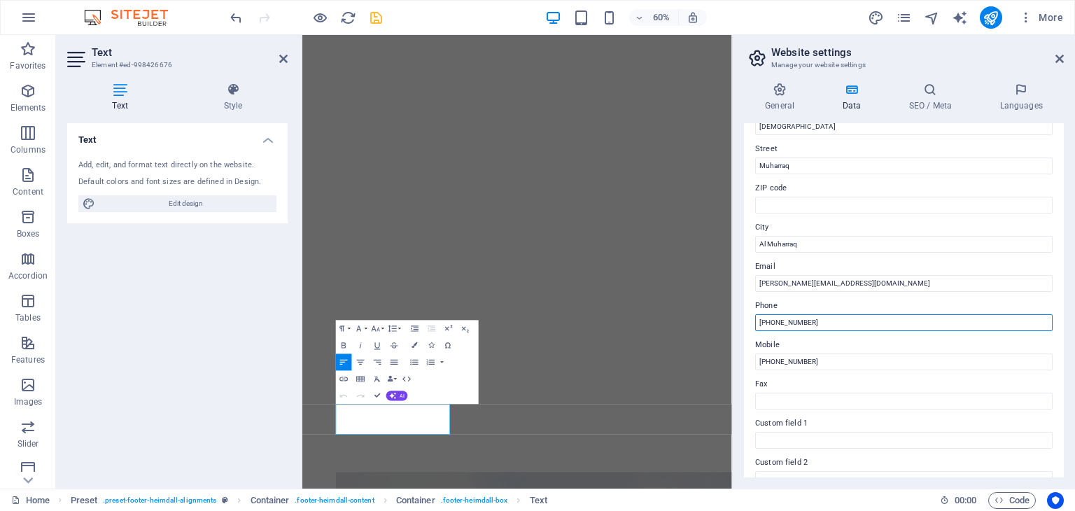
drag, startPoint x: 787, startPoint y: 327, endPoint x: 748, endPoint y: 336, distance: 39.6
click at [748, 336] on div "Contact data for this website. This can be used everywhere on the website and w…" at bounding box center [904, 300] width 320 height 354
paste input "73 37766336"
type input "[PHONE_NUMBER]"
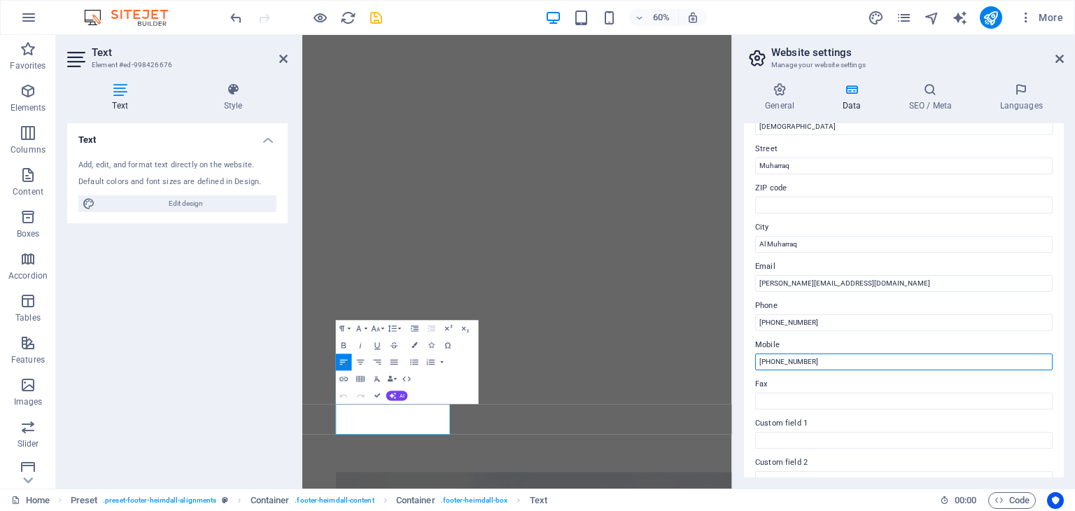
drag, startPoint x: 826, startPoint y: 365, endPoint x: 757, endPoint y: 375, distance: 70.0
click at [757, 375] on div "Contact data for this website. This can be used everywhere on the website and w…" at bounding box center [904, 300] width 320 height 354
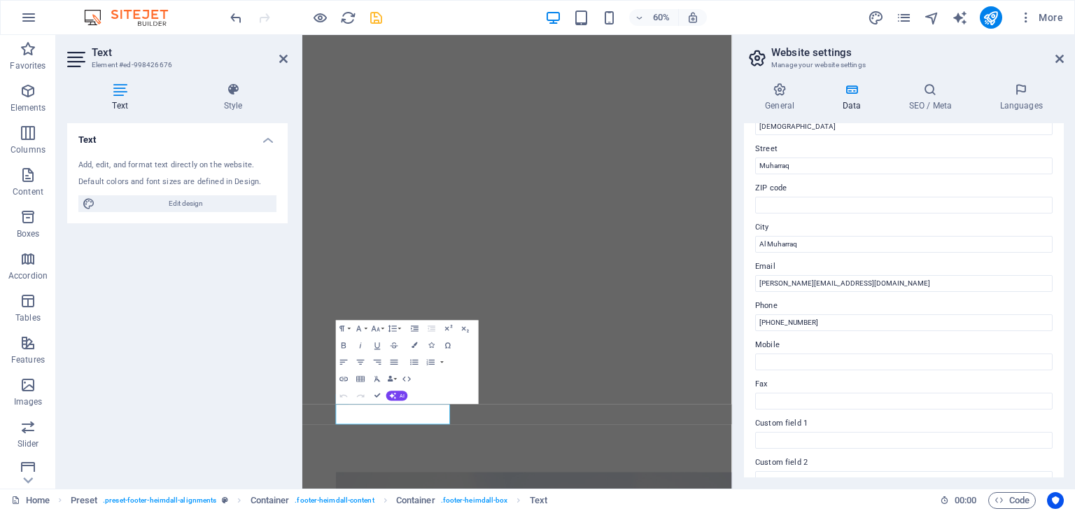
click at [1065, 60] on aside "Website settings Manage your website settings General Data SEO / Meta Languages…" at bounding box center [903, 262] width 343 height 454
click at [1061, 57] on icon at bounding box center [1060, 58] width 8 height 11
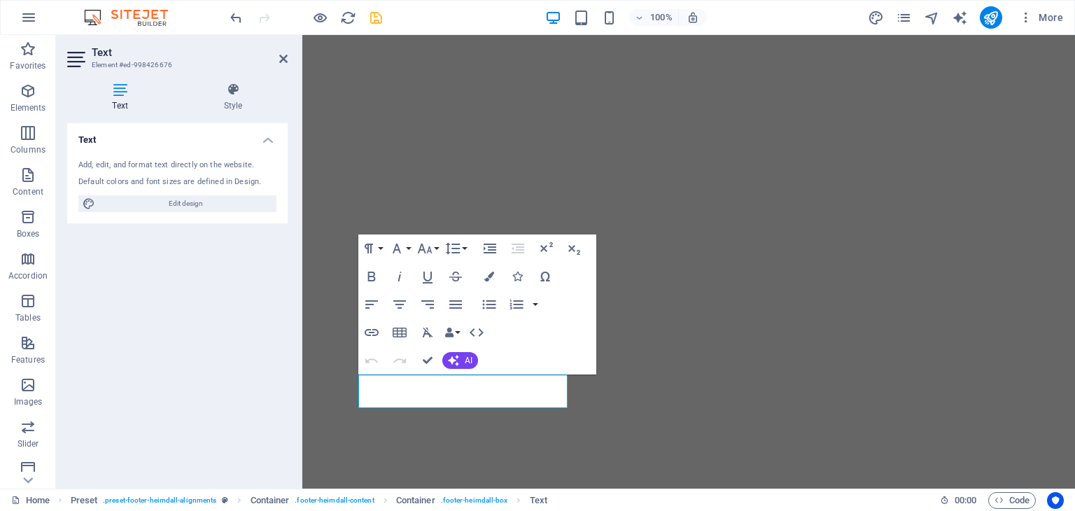
click at [281, 60] on icon at bounding box center [283, 58] width 8 height 11
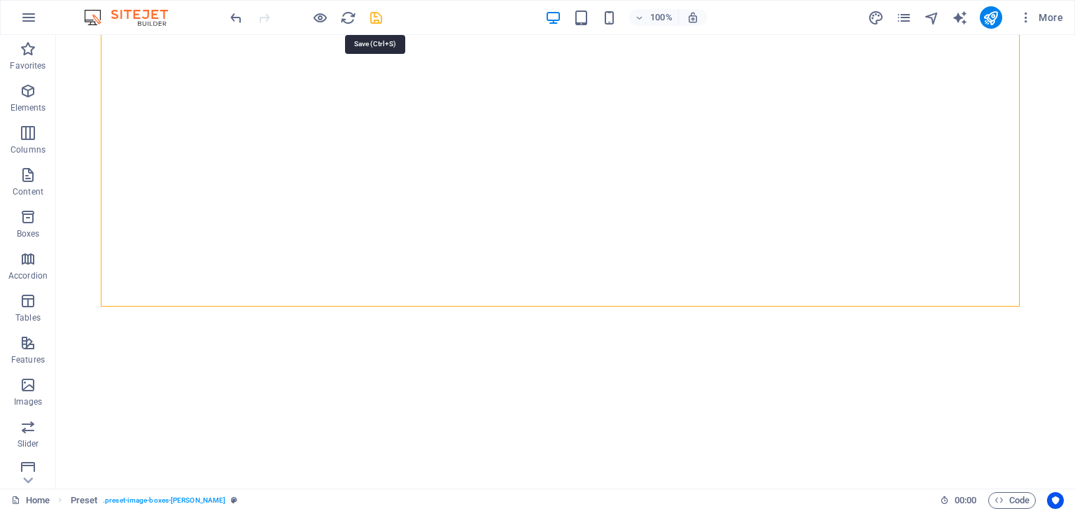
click at [370, 16] on icon "save" at bounding box center [376, 18] width 16 height 16
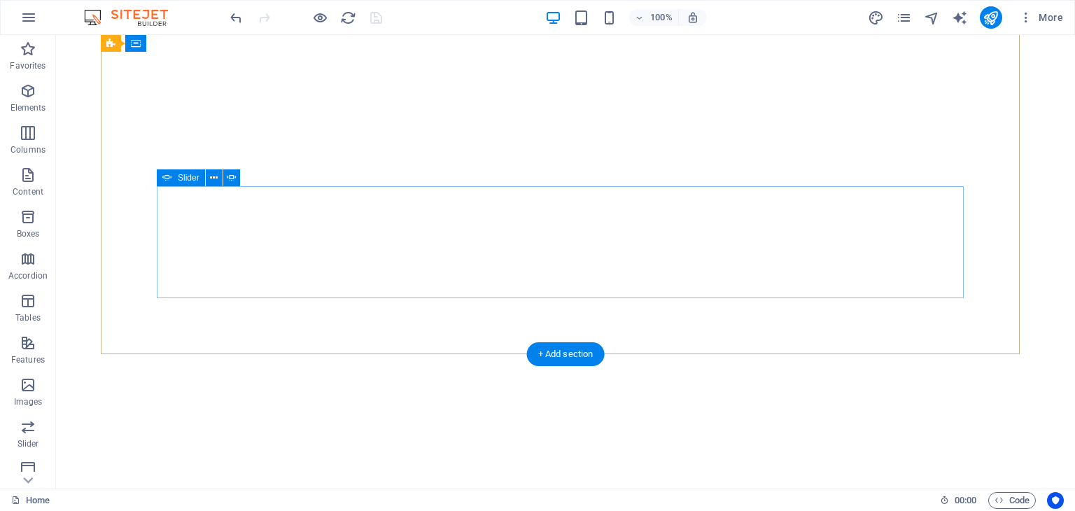
scroll to position [0, 0]
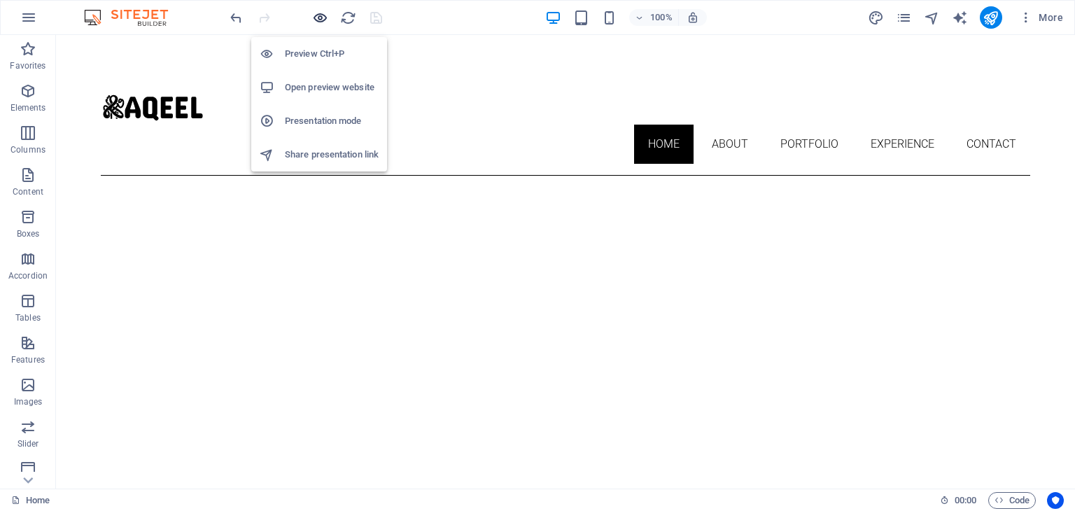
click at [323, 19] on icon "button" at bounding box center [320, 18] width 16 height 16
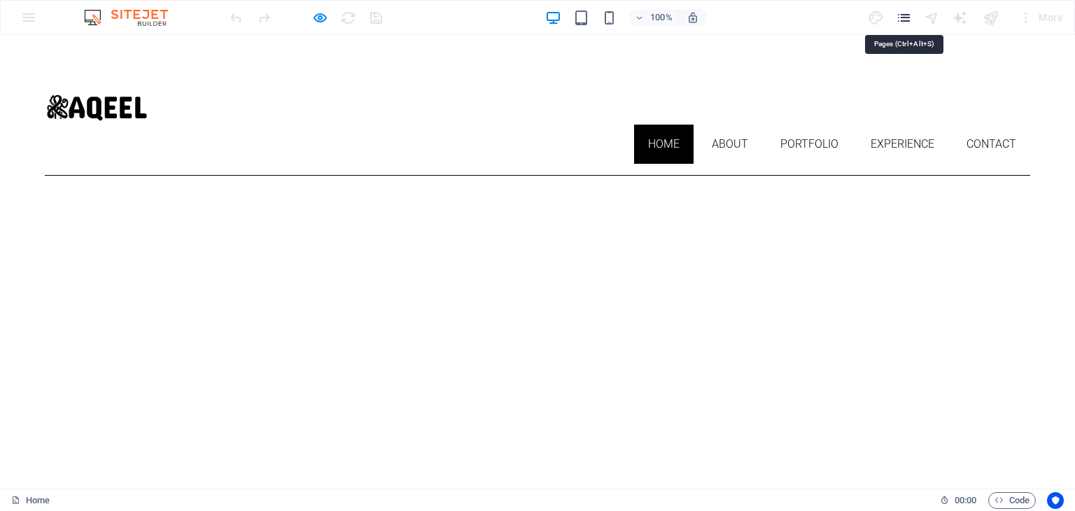
click at [903, 17] on icon "pages" at bounding box center [904, 18] width 16 height 16
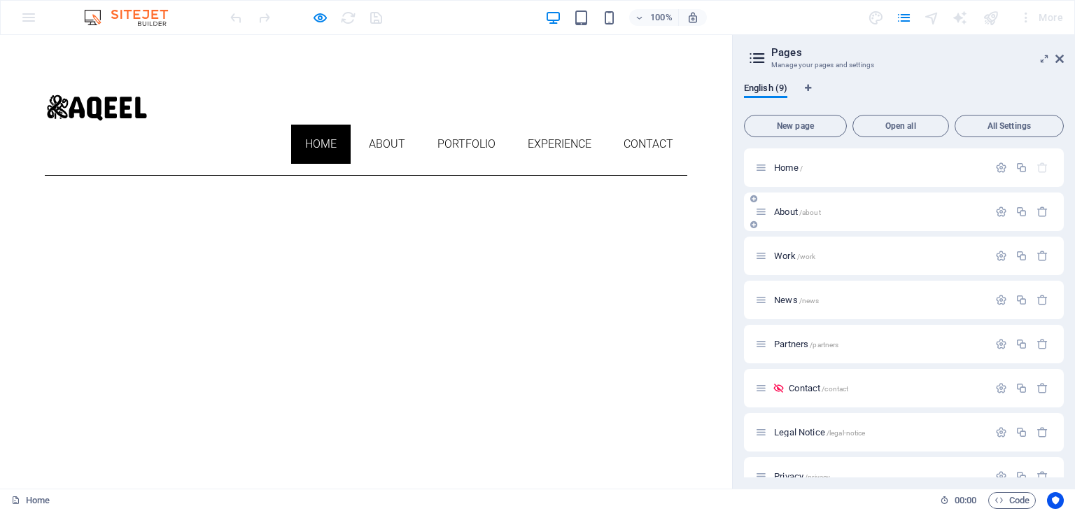
click at [841, 208] on p "About /about" at bounding box center [879, 211] width 210 height 9
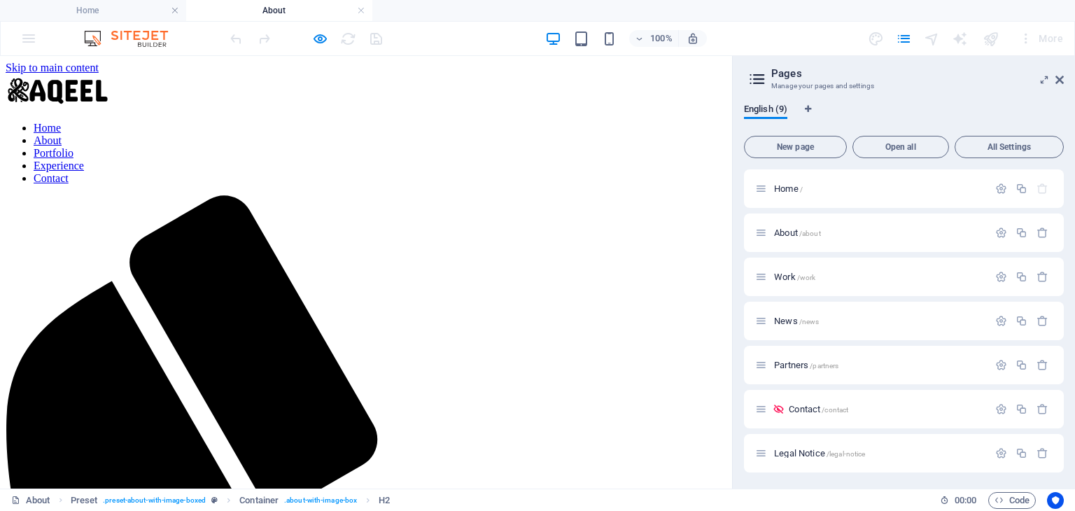
click at [1068, 78] on aside "Pages Manage your pages and settings English (9) New page Open all All Settings…" at bounding box center [903, 272] width 343 height 433
drag, startPoint x: 1064, startPoint y: 79, endPoint x: 1029, endPoint y: 35, distance: 56.3
click at [1064, 79] on icon at bounding box center [1060, 79] width 8 height 11
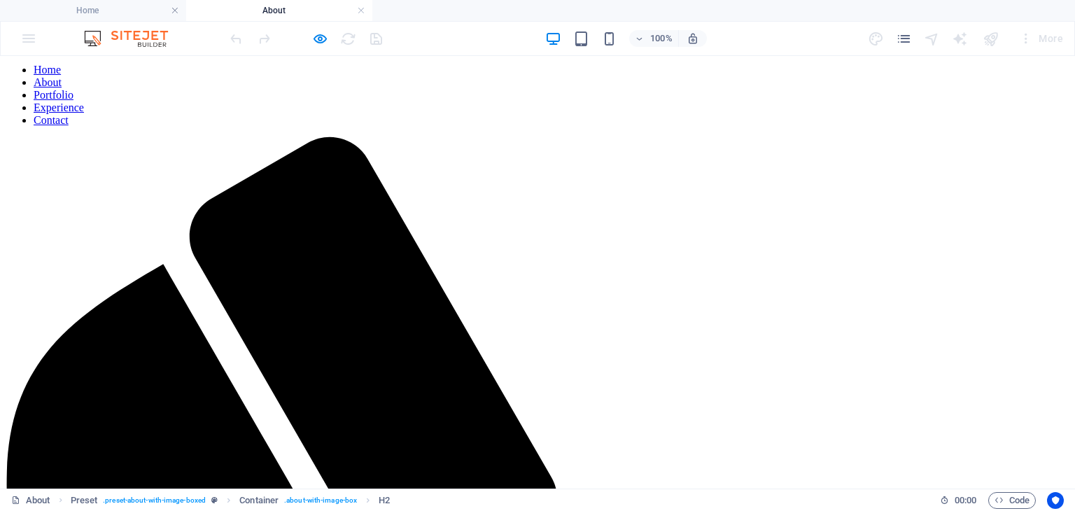
scroll to position [140, 0]
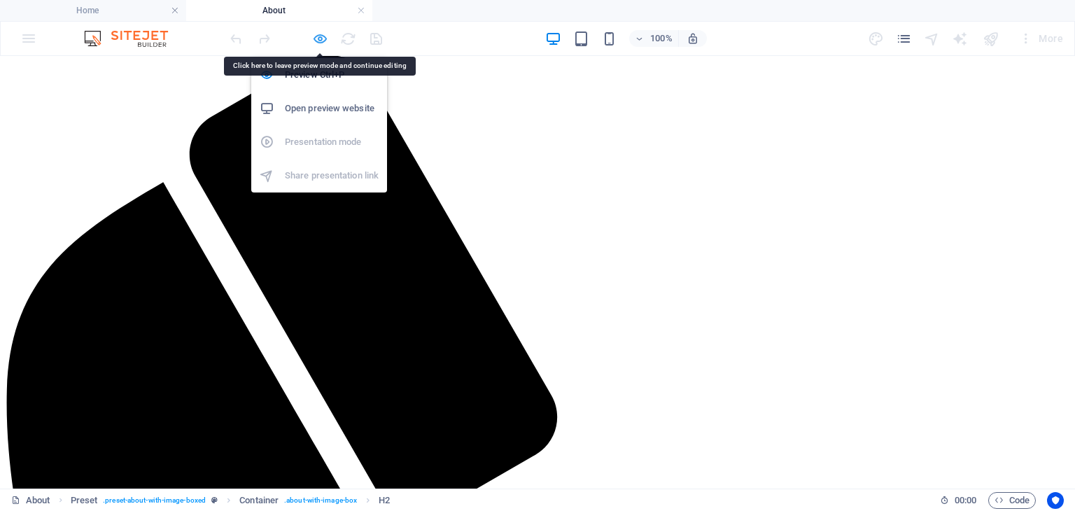
click at [320, 34] on icon "button" at bounding box center [320, 39] width 16 height 16
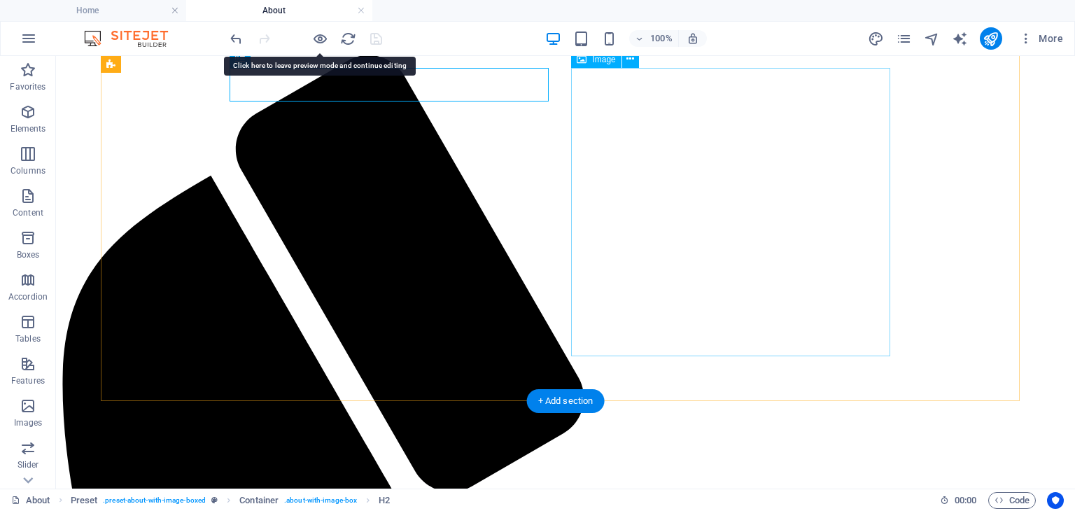
select select "%"
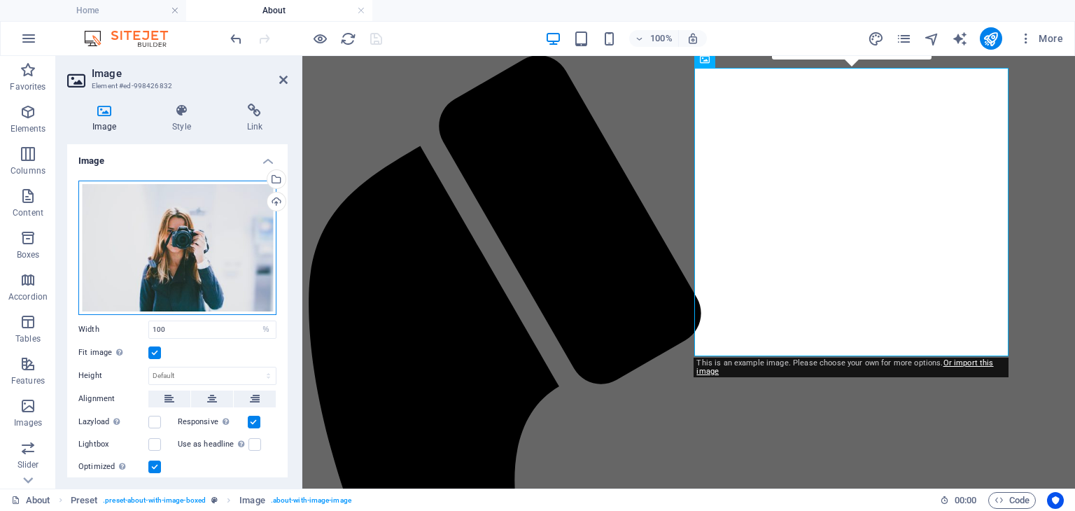
click at [162, 247] on div "Drag files here, click to choose files or select files from Files or our free s…" at bounding box center [177, 248] width 198 height 134
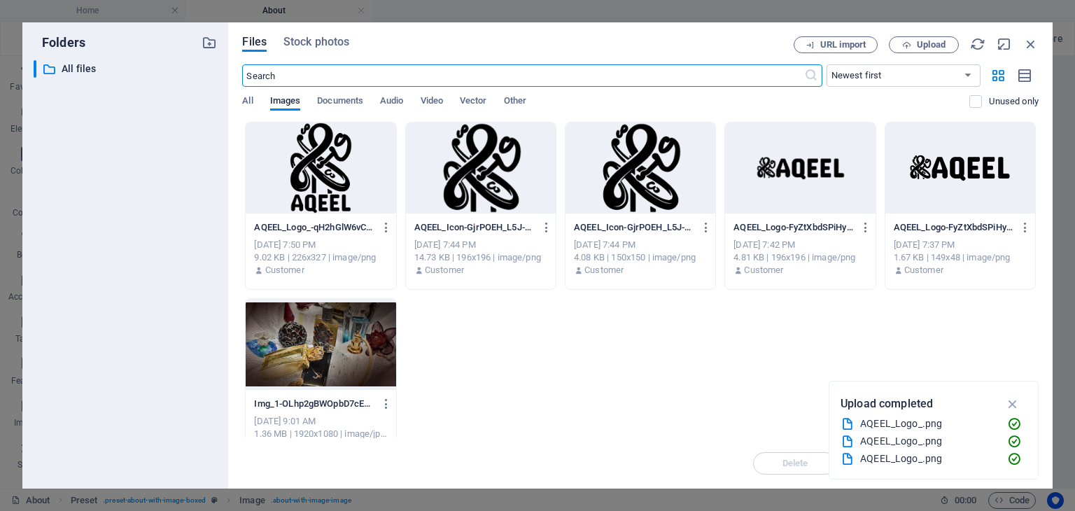
scroll to position [8, 0]
click at [910, 46] on icon "button" at bounding box center [907, 45] width 9 height 9
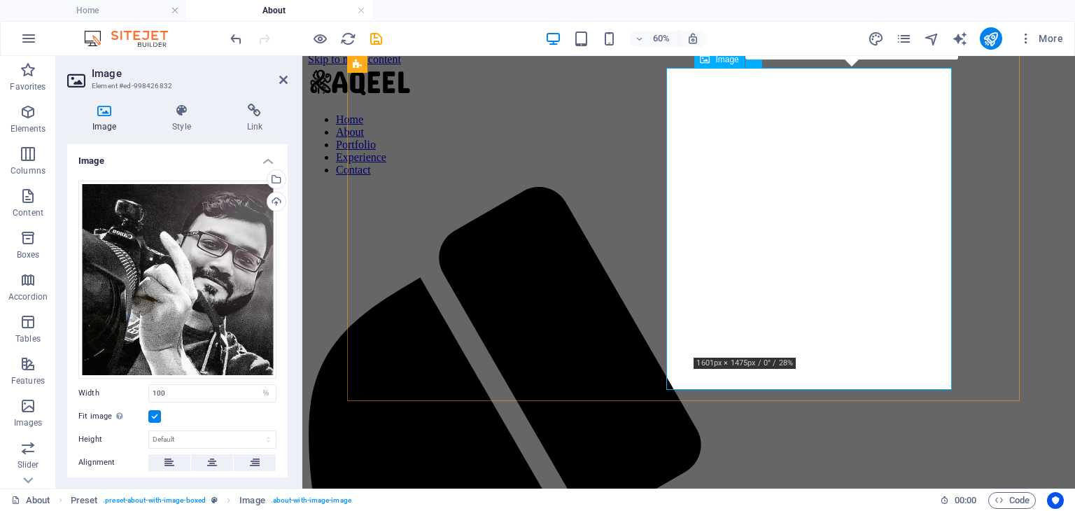
scroll to position [140, 0]
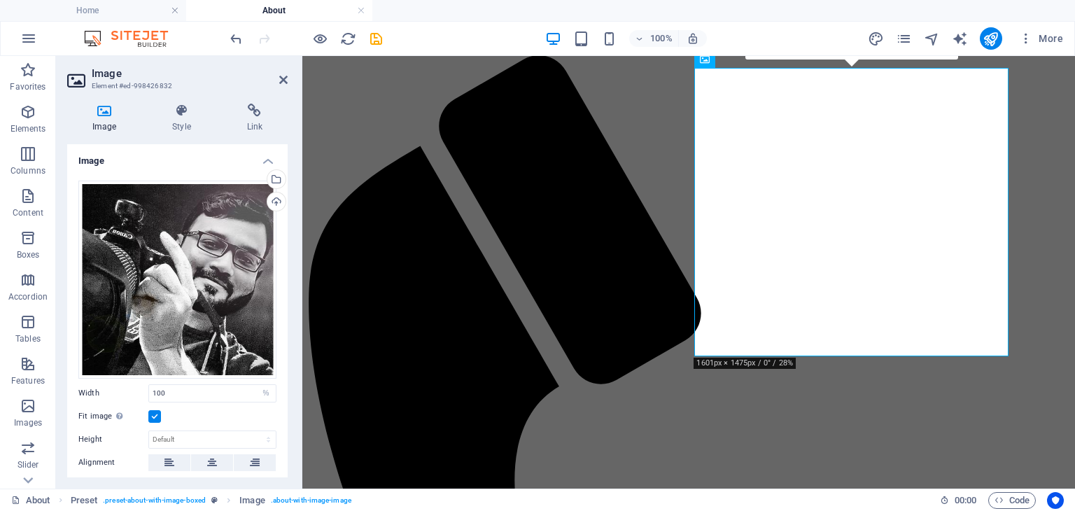
click at [382, 37] on icon "save" at bounding box center [376, 39] width 16 height 16
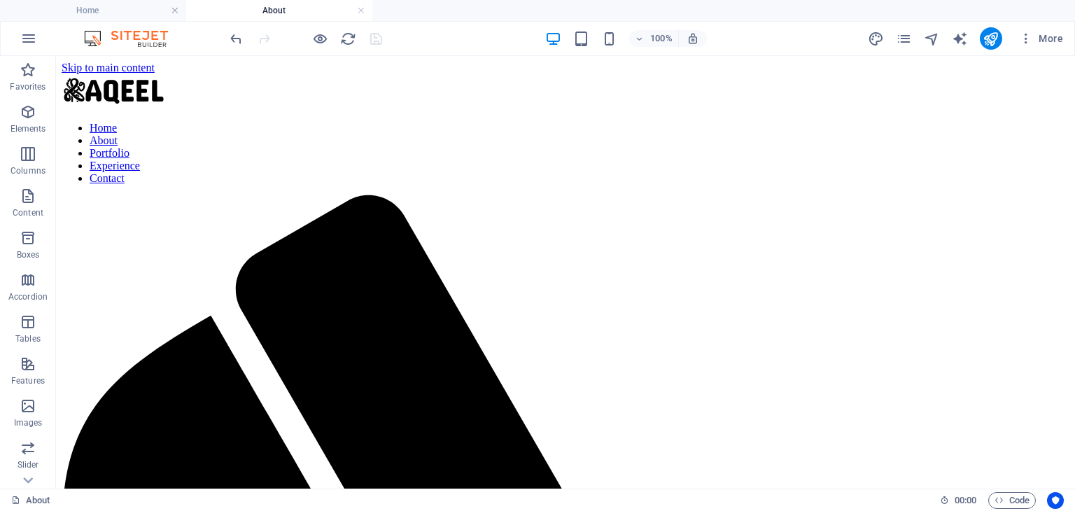
scroll to position [0, 0]
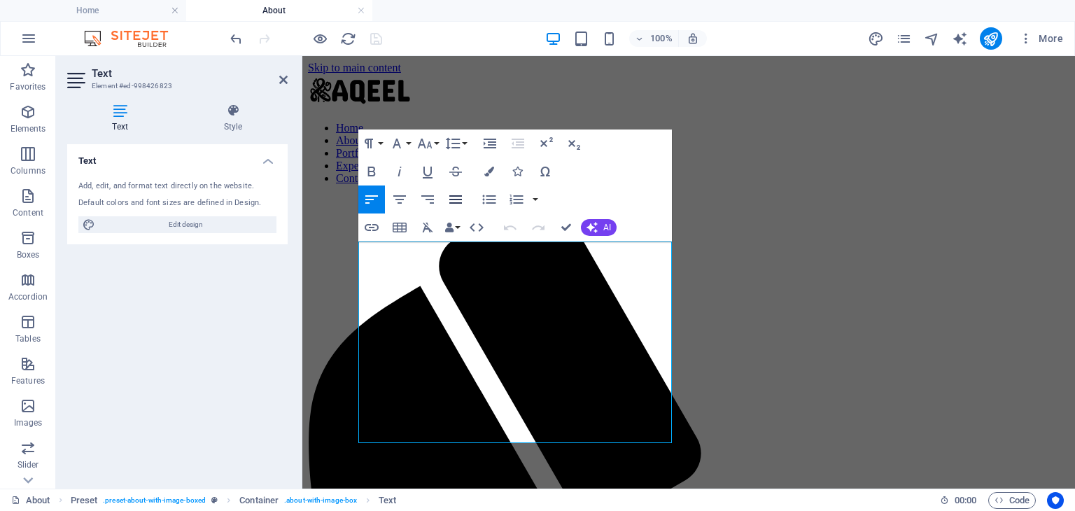
click at [450, 200] on icon "button" at bounding box center [456, 199] width 13 height 8
click at [281, 78] on icon at bounding box center [283, 79] width 8 height 11
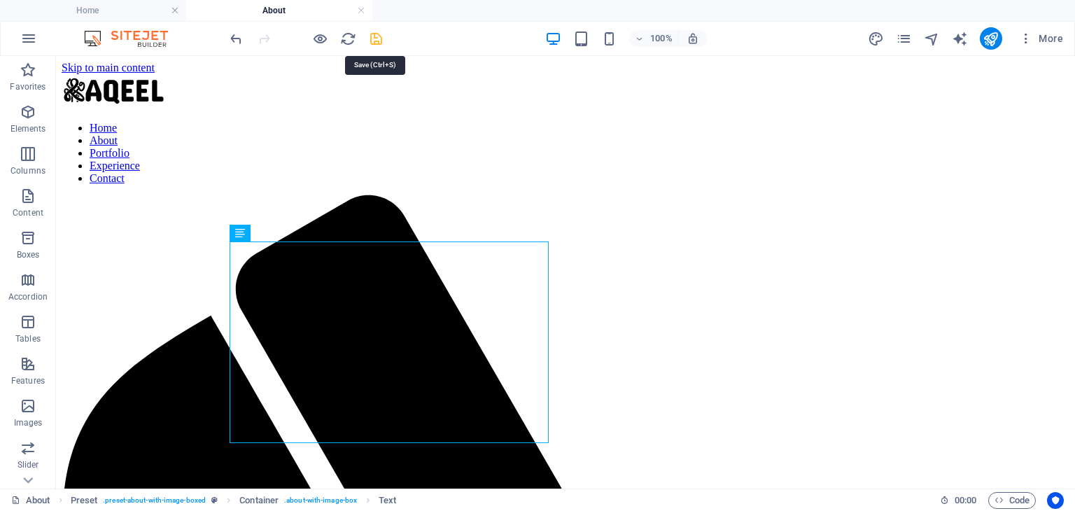
click at [375, 38] on icon "save" at bounding box center [376, 39] width 16 height 16
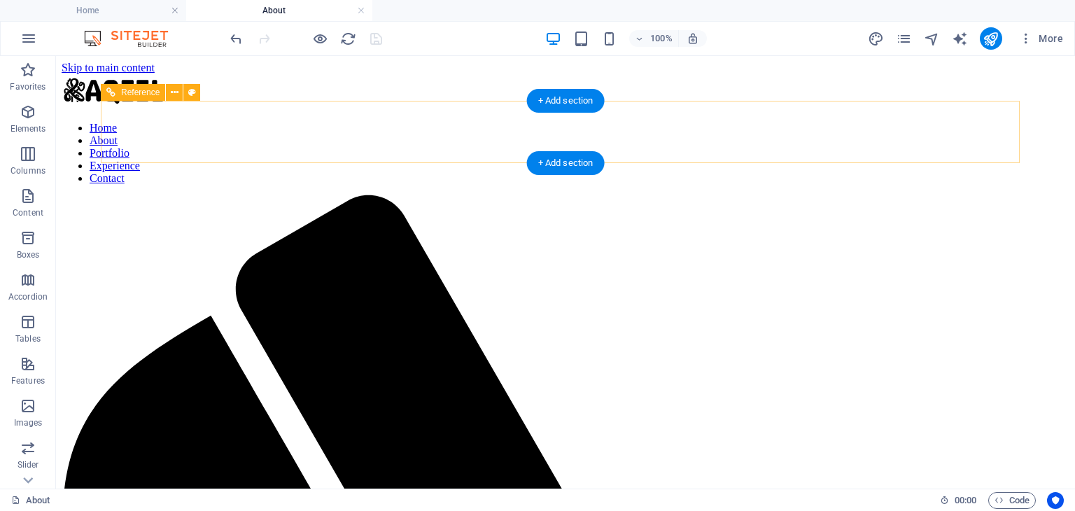
click at [882, 132] on nav "Home About Portfolio Experience Contact" at bounding box center [566, 153] width 1008 height 63
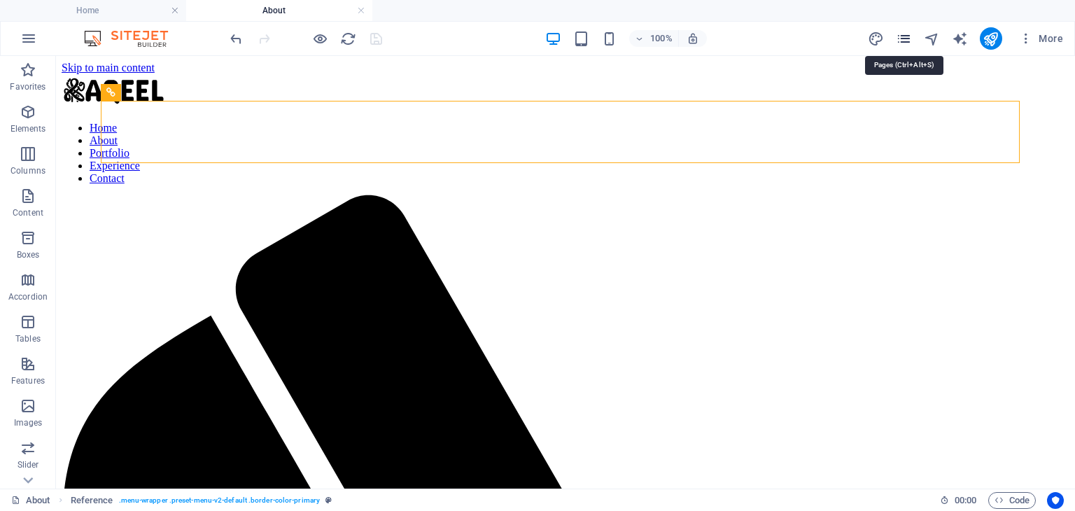
click at [909, 41] on icon "pages" at bounding box center [904, 39] width 16 height 16
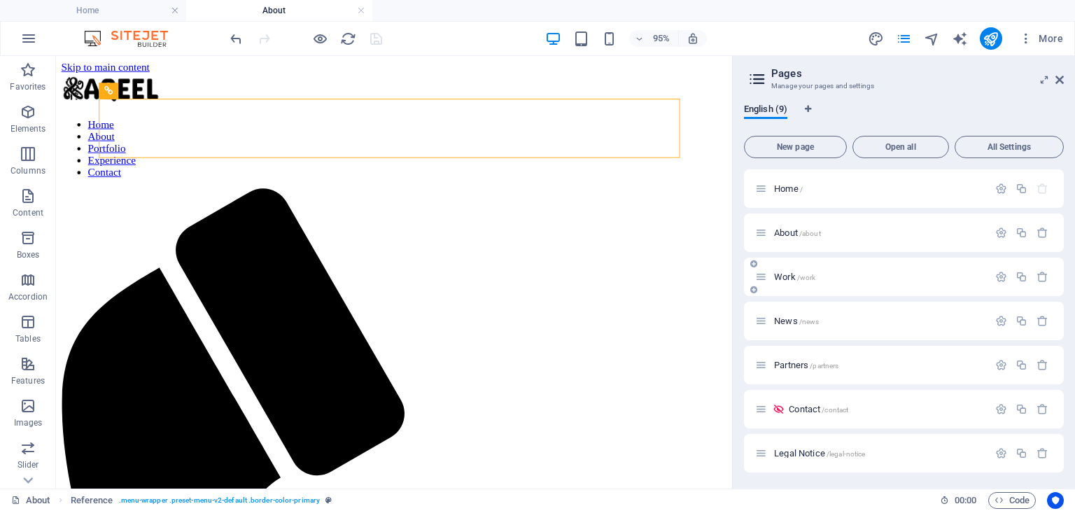
click at [845, 270] on div "Work /work" at bounding box center [871, 277] width 233 height 16
click at [793, 275] on span "Work /work" at bounding box center [794, 277] width 41 height 11
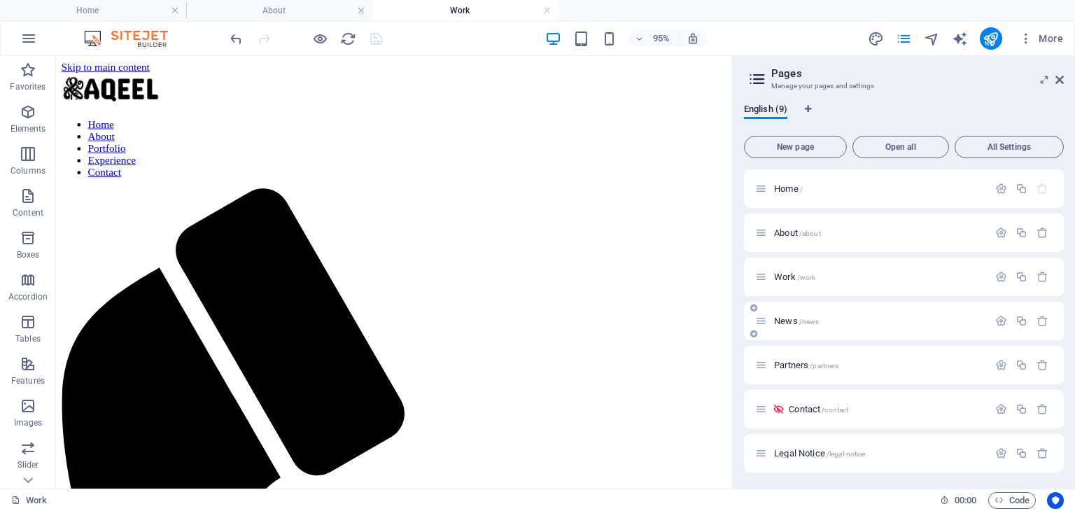
click at [807, 320] on span "/news" at bounding box center [810, 322] width 20 height 8
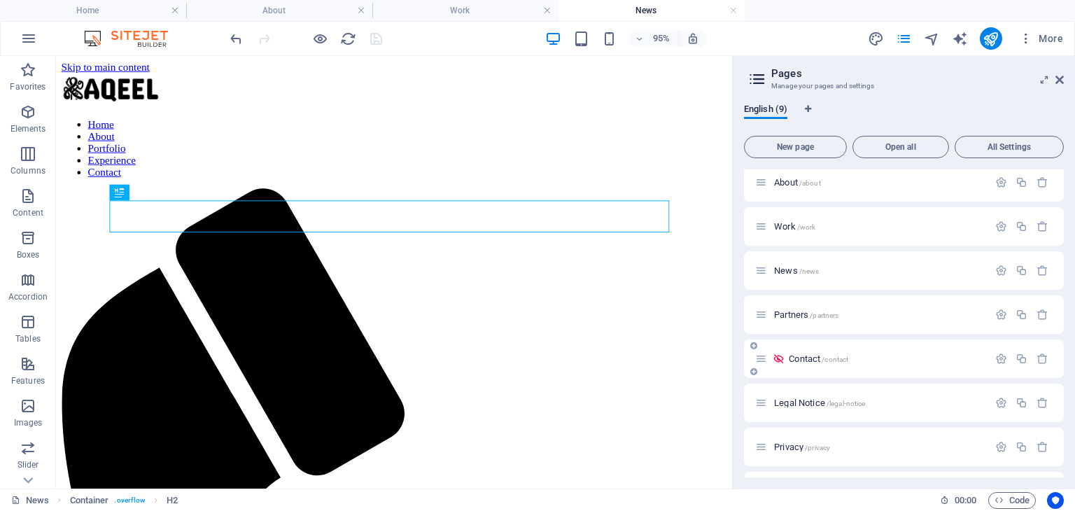
scroll to position [70, 0]
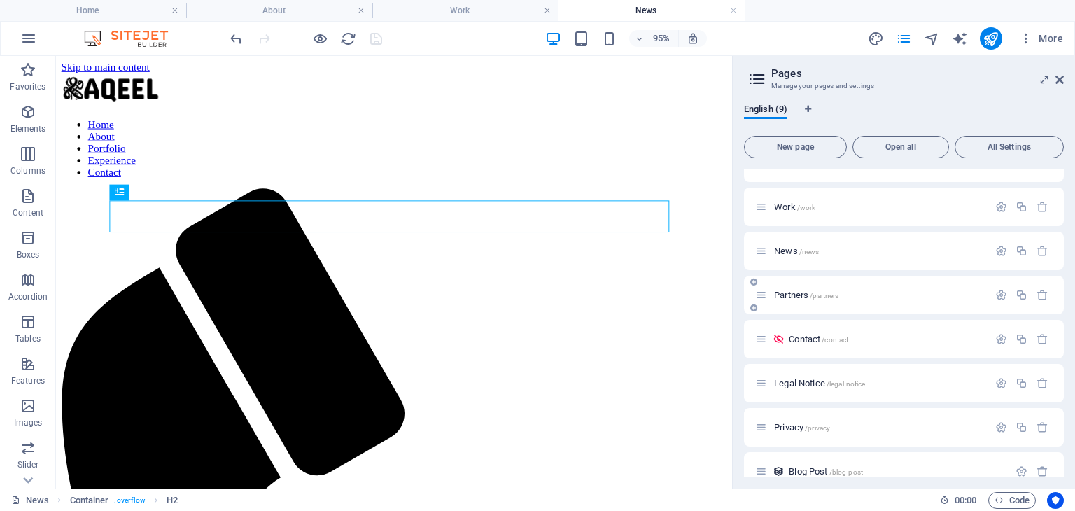
click at [845, 298] on p "Partners /partners" at bounding box center [879, 295] width 210 height 9
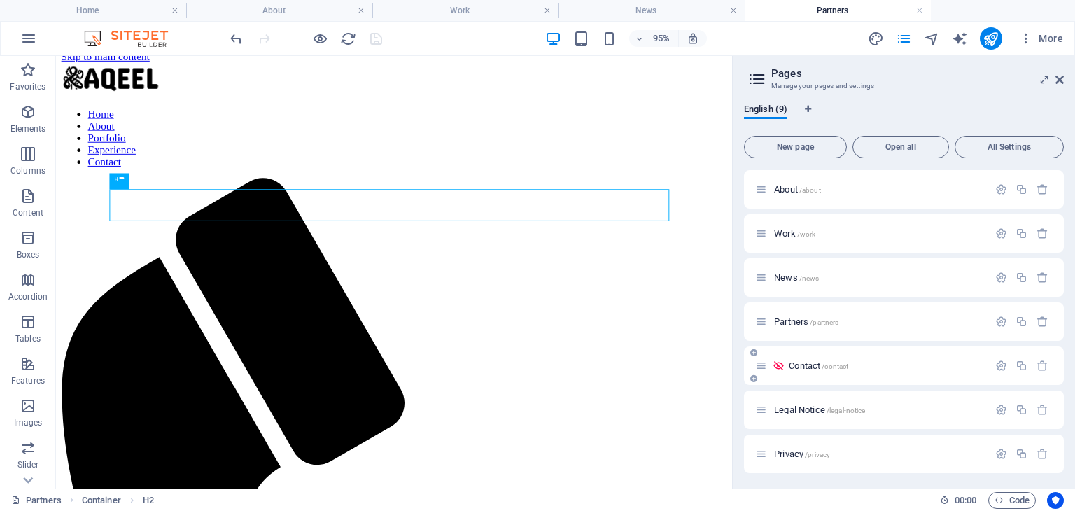
scroll to position [0, 0]
click at [1061, 81] on icon at bounding box center [1060, 79] width 8 height 11
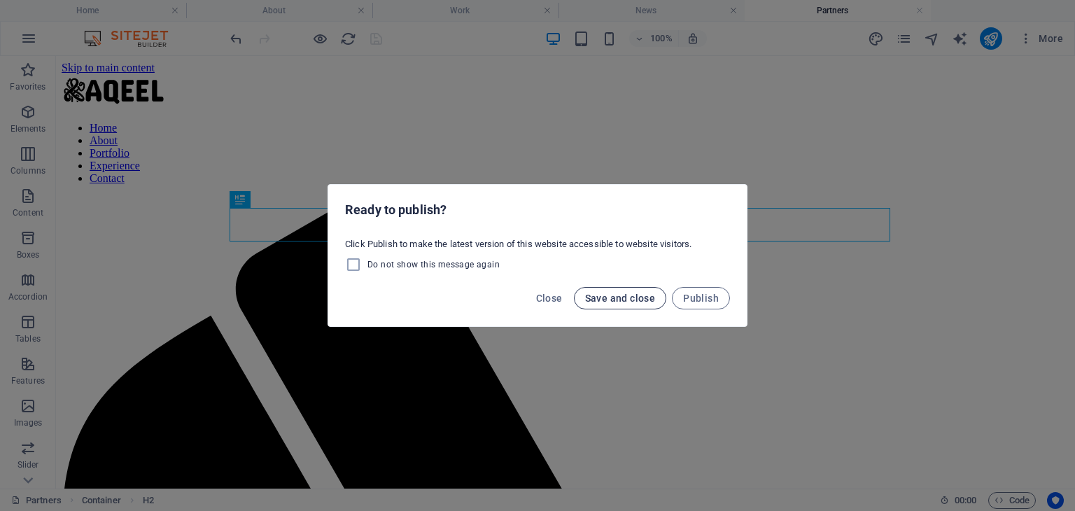
click at [642, 300] on span "Save and close" at bounding box center [620, 298] width 71 height 11
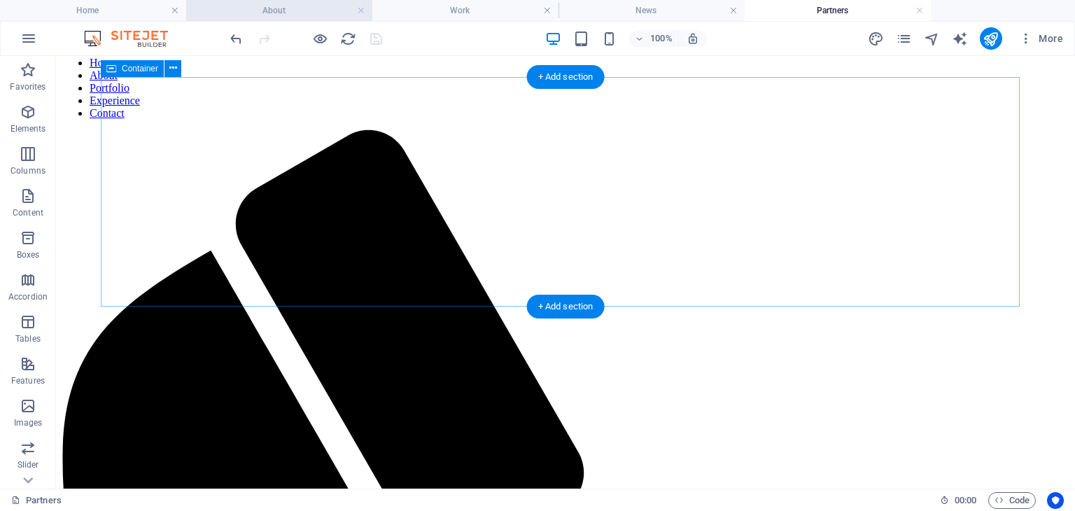
scroll to position [45, 0]
